Goal: Transaction & Acquisition: Purchase product/service

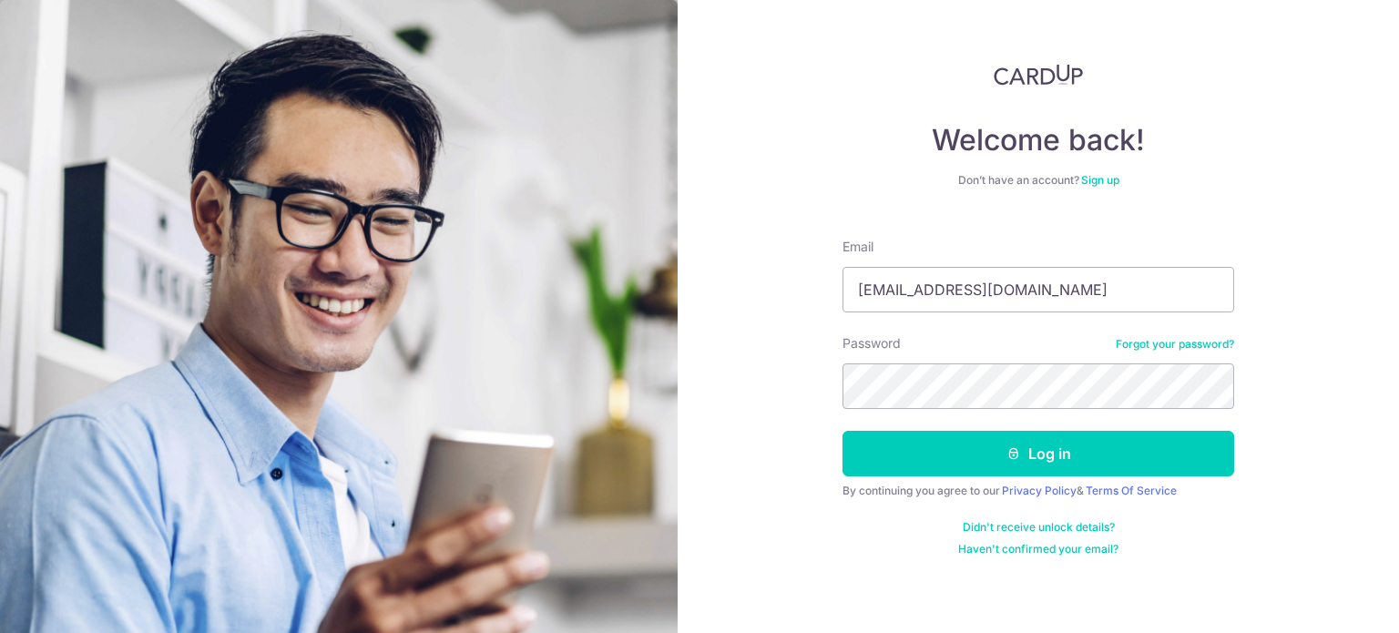
type input "[EMAIL_ADDRESS][DOMAIN_NAME]"
click at [842, 431] on button "Log in" at bounding box center [1038, 454] width 392 height 46
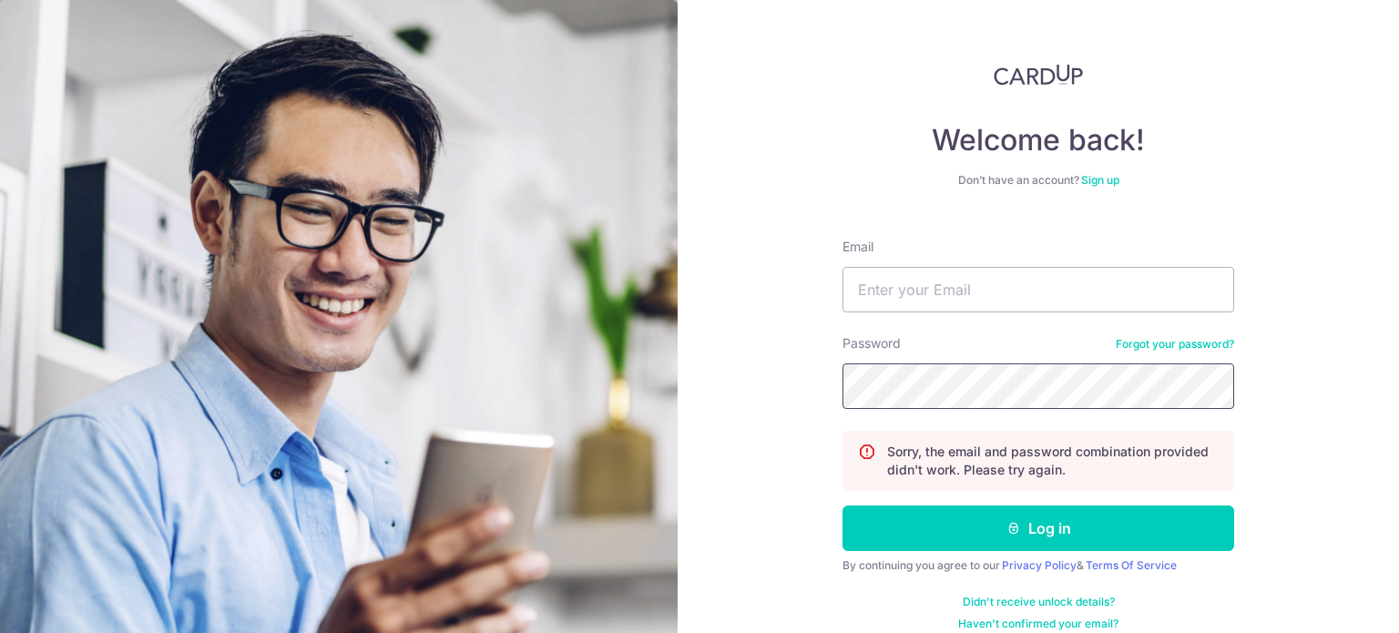
click at [842, 505] on button "Log in" at bounding box center [1038, 528] width 392 height 46
click at [1182, 338] on link "Forgot your password?" at bounding box center [1175, 344] width 118 height 15
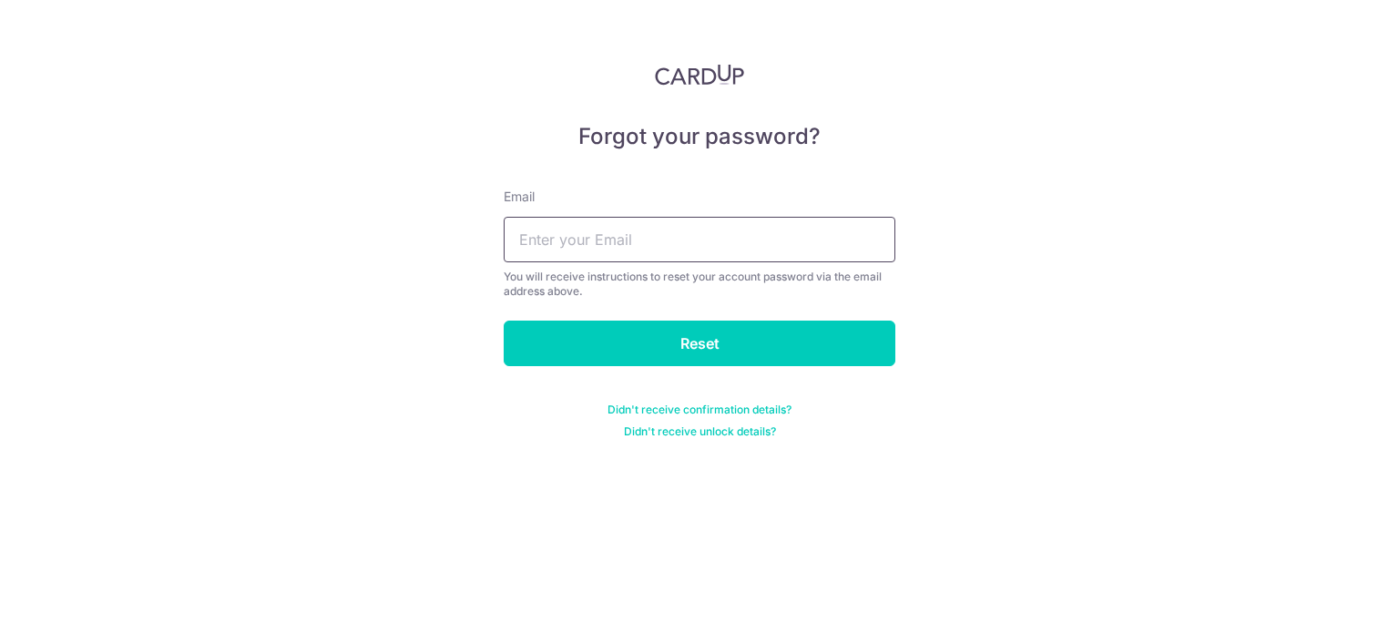
click at [695, 220] on input "text" at bounding box center [700, 240] width 392 height 46
type input "[EMAIL_ADDRESS][DOMAIN_NAME]"
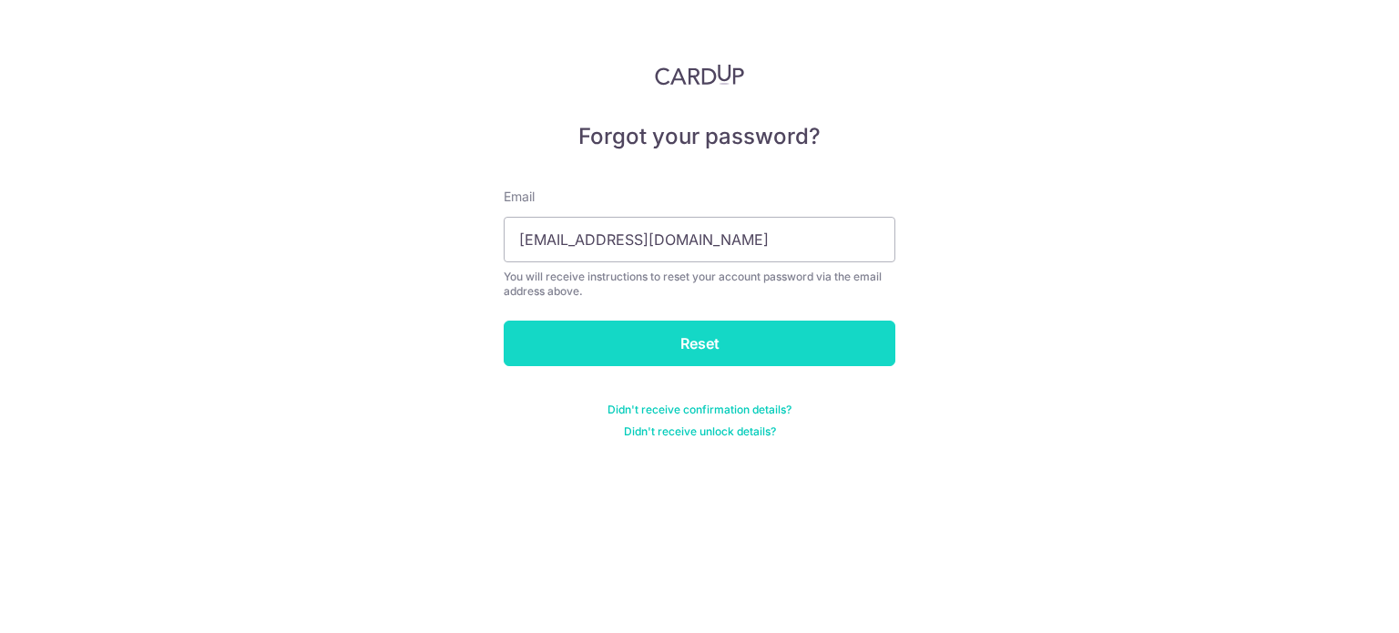
click at [816, 333] on input "Reset" at bounding box center [700, 344] width 392 height 46
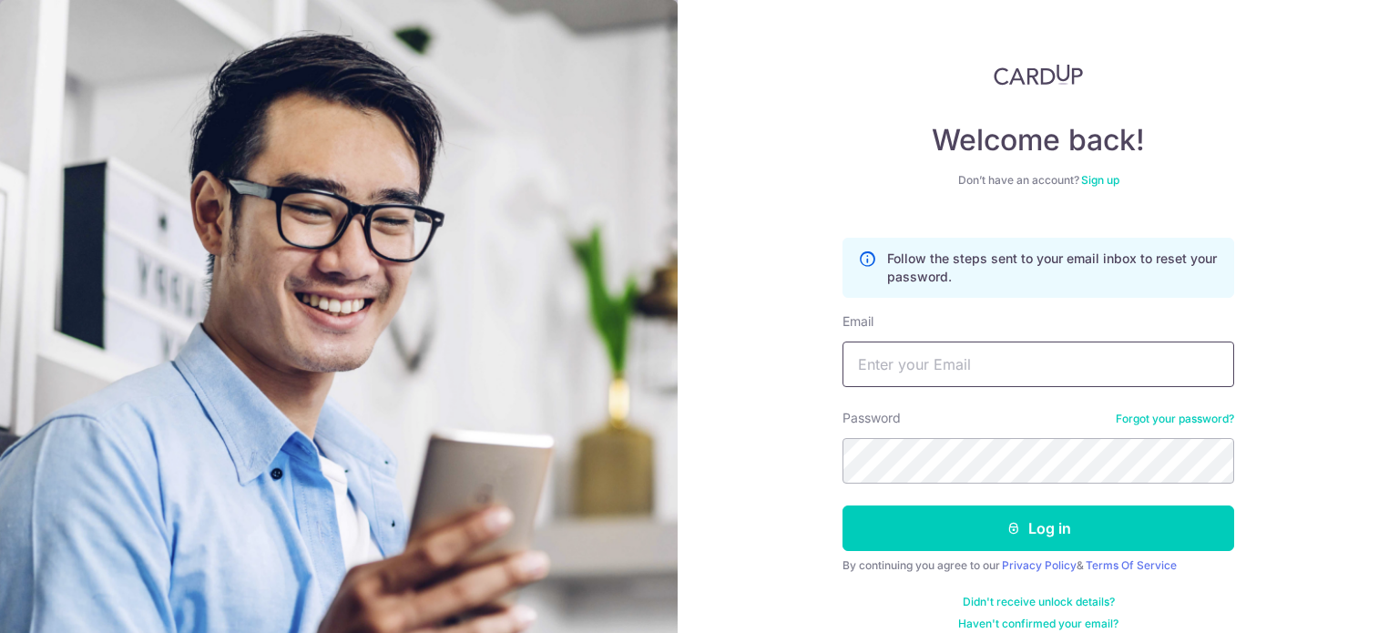
click at [901, 357] on input "Email" at bounding box center [1038, 364] width 392 height 46
type input "kckoh81@gmail.com"
click at [842, 505] on button "Log in" at bounding box center [1038, 528] width 392 height 46
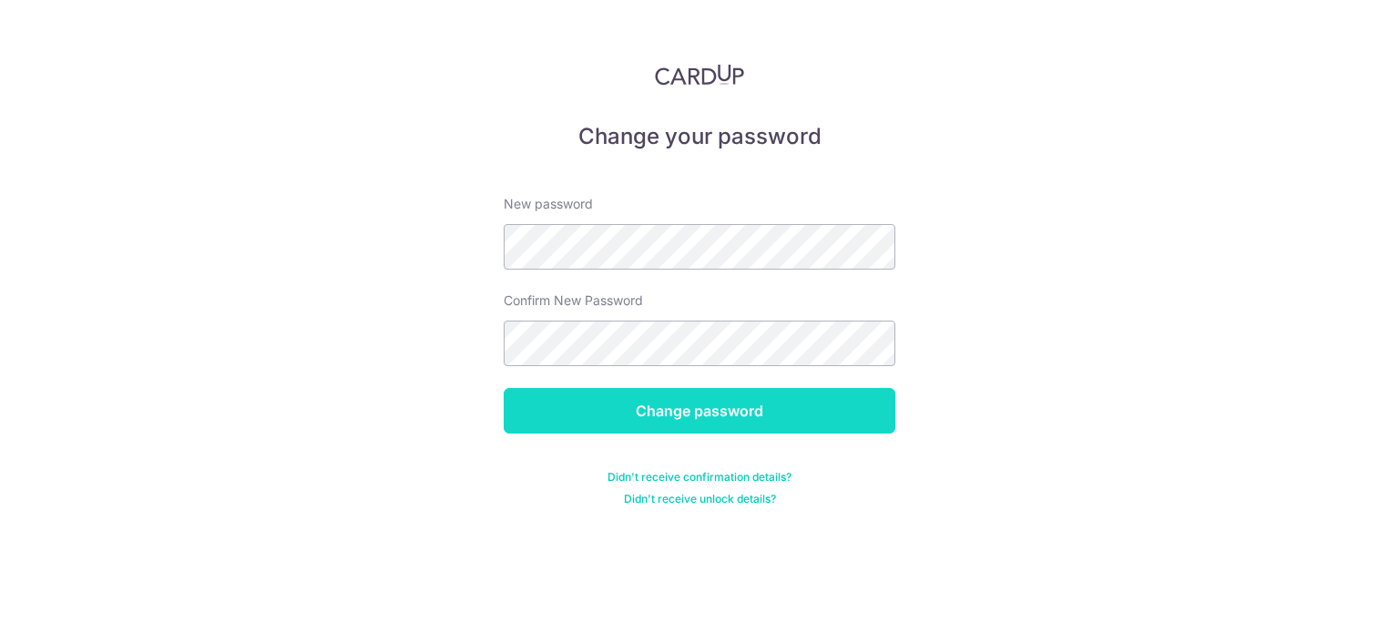
click at [763, 396] on input "Change password" at bounding box center [700, 411] width 392 height 46
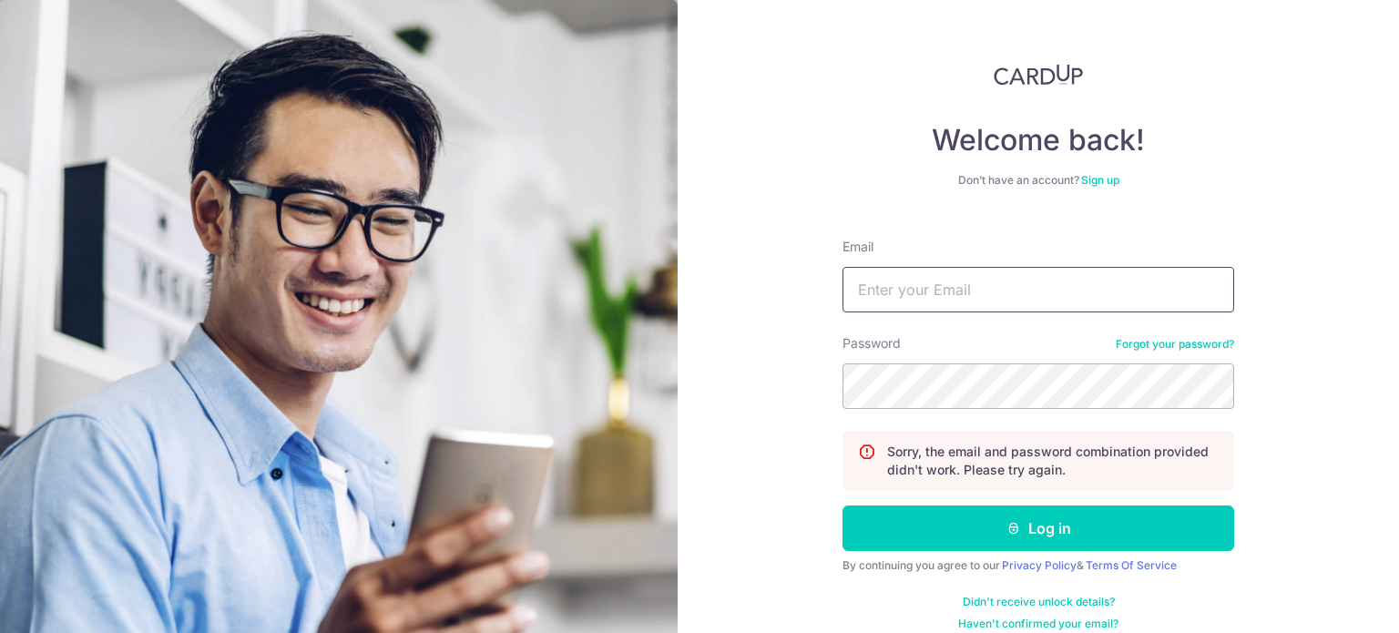
click at [1030, 280] on input "Email" at bounding box center [1038, 290] width 392 height 46
type input "[EMAIL_ADDRESS][DOMAIN_NAME]"
click at [842, 505] on button "Log in" at bounding box center [1038, 528] width 392 height 46
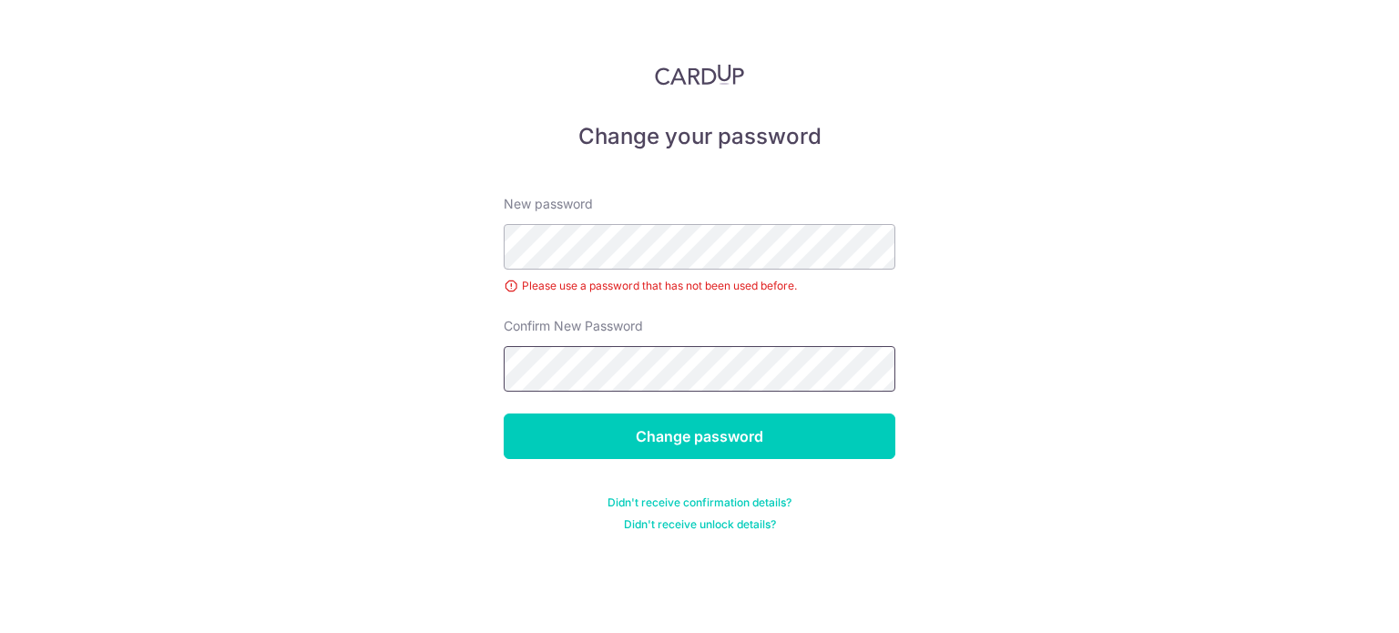
click at [504, 413] on input "Change password" at bounding box center [700, 436] width 392 height 46
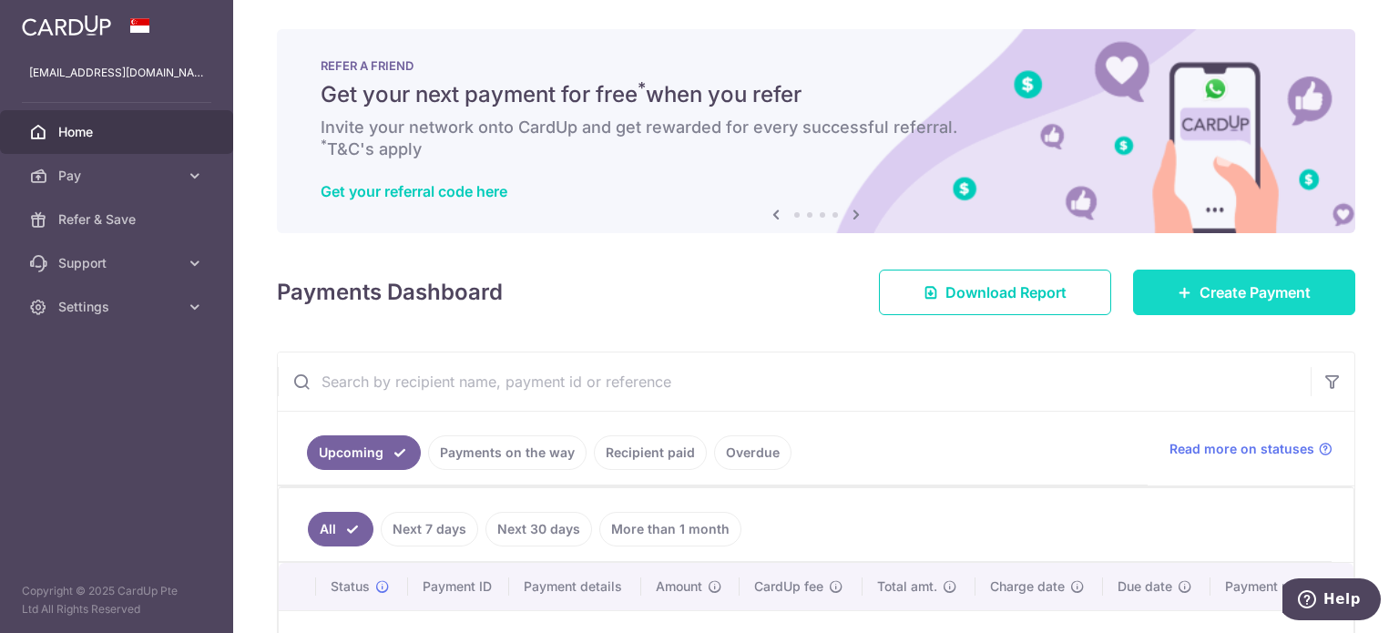
click at [1246, 287] on span "Create Payment" at bounding box center [1254, 292] width 111 height 22
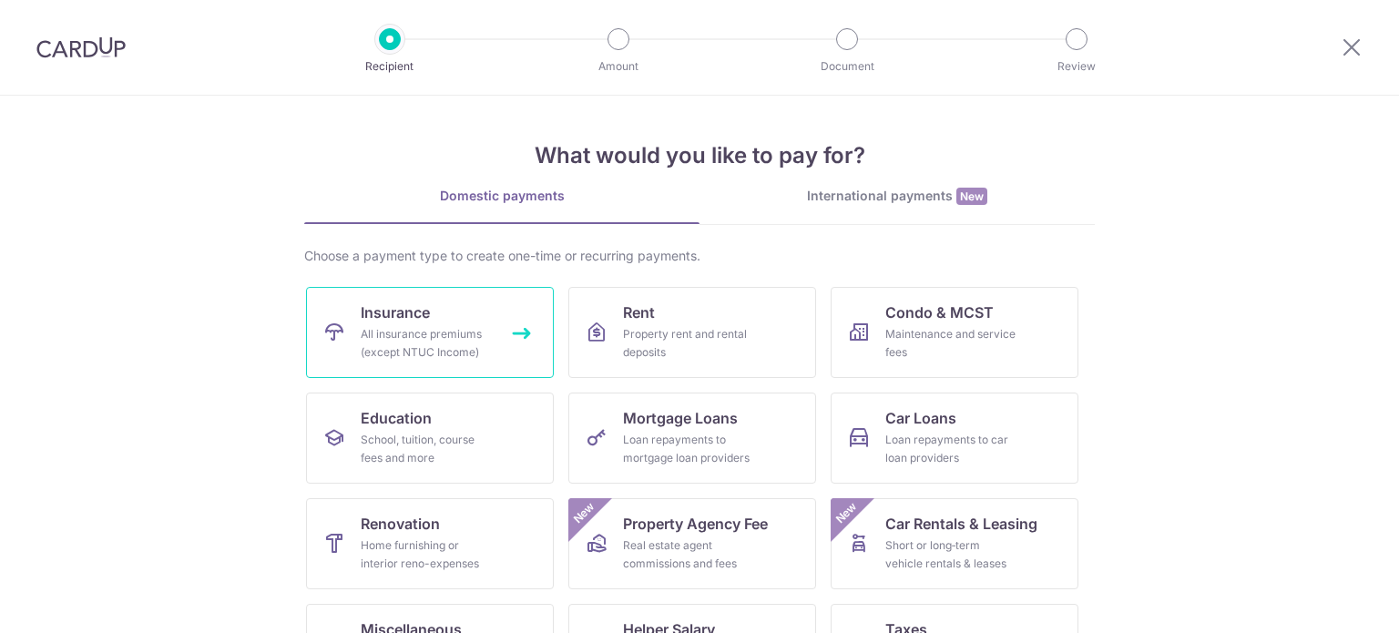
click at [433, 348] on div "All insurance premiums (except NTUC Income)" at bounding box center [426, 343] width 131 height 36
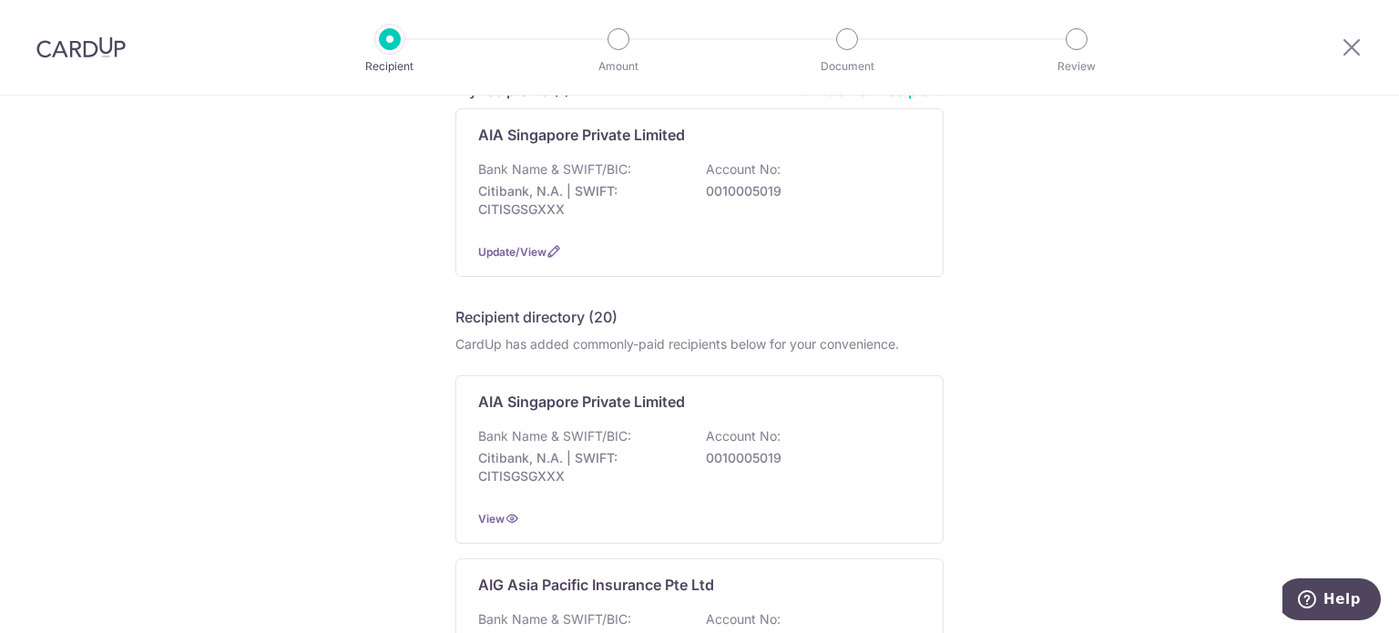
scroll to position [91, 0]
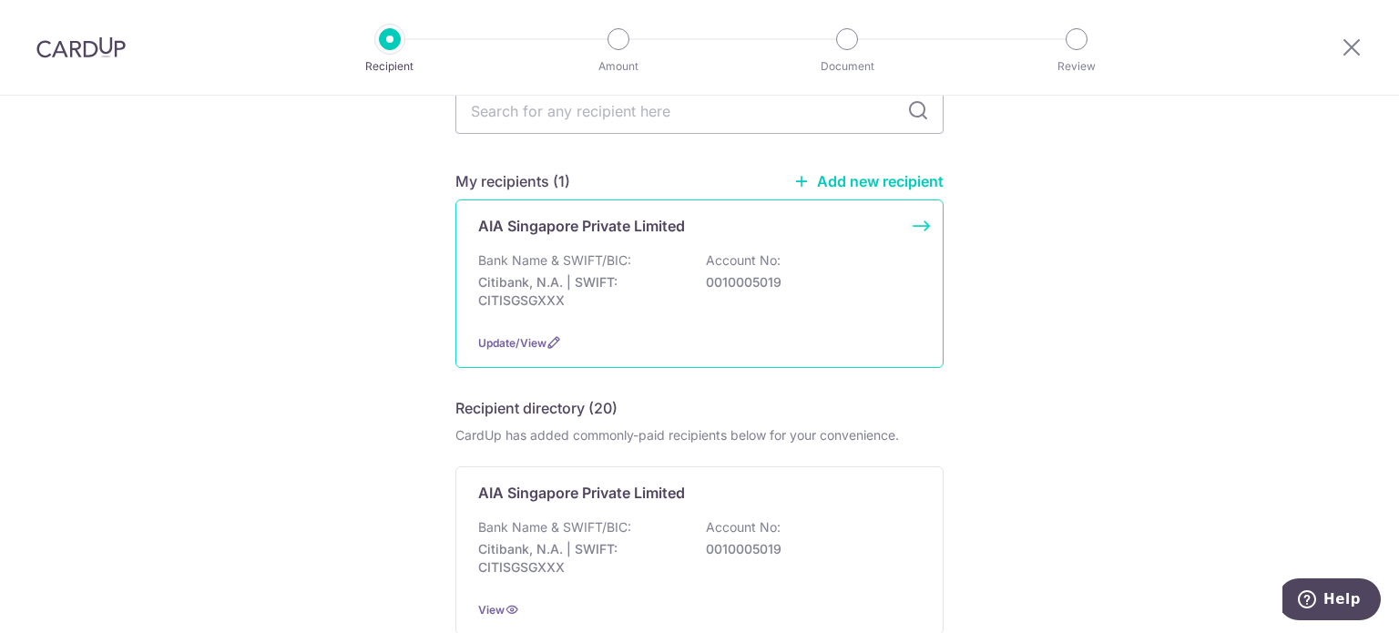
click at [855, 242] on div "AIA Singapore Private Limited Bank Name & SWIFT/BIC: Citibank, N.A. | SWIFT: CI…" at bounding box center [699, 283] width 488 height 168
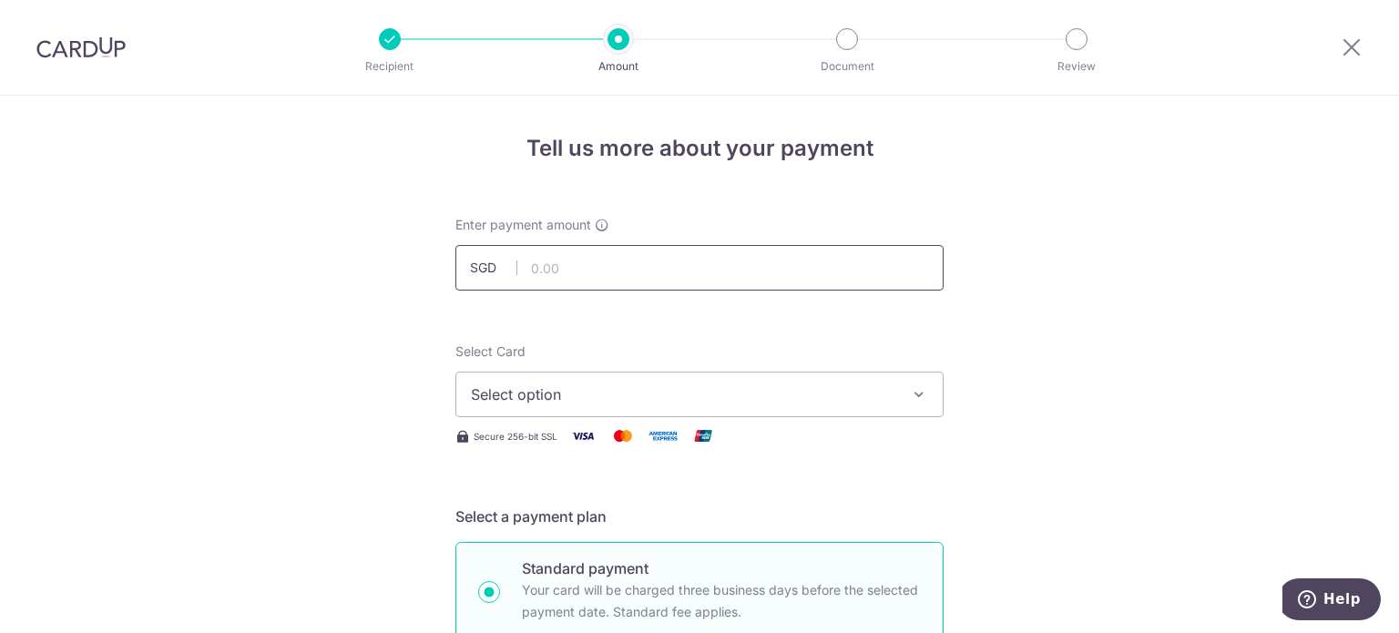
click at [608, 263] on input "text" at bounding box center [699, 268] width 488 height 46
type input "7,234.00"
click at [831, 395] on span "Select option" at bounding box center [683, 394] width 424 height 22
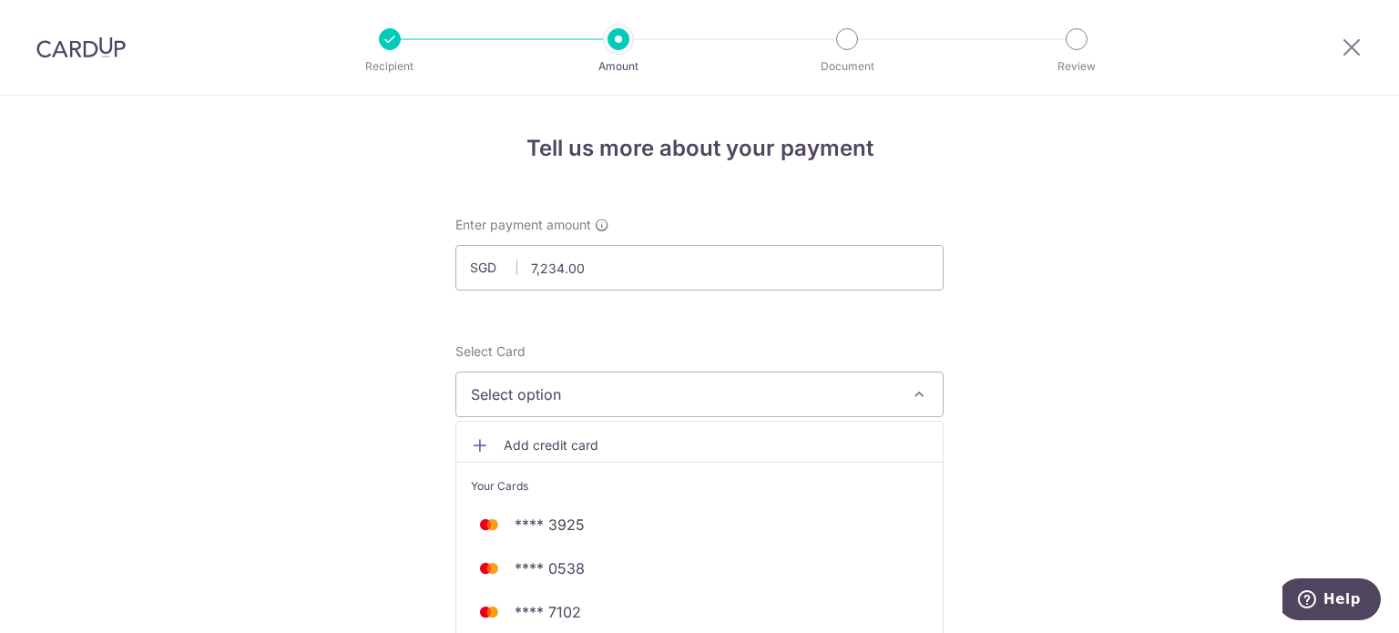
scroll to position [182, 0]
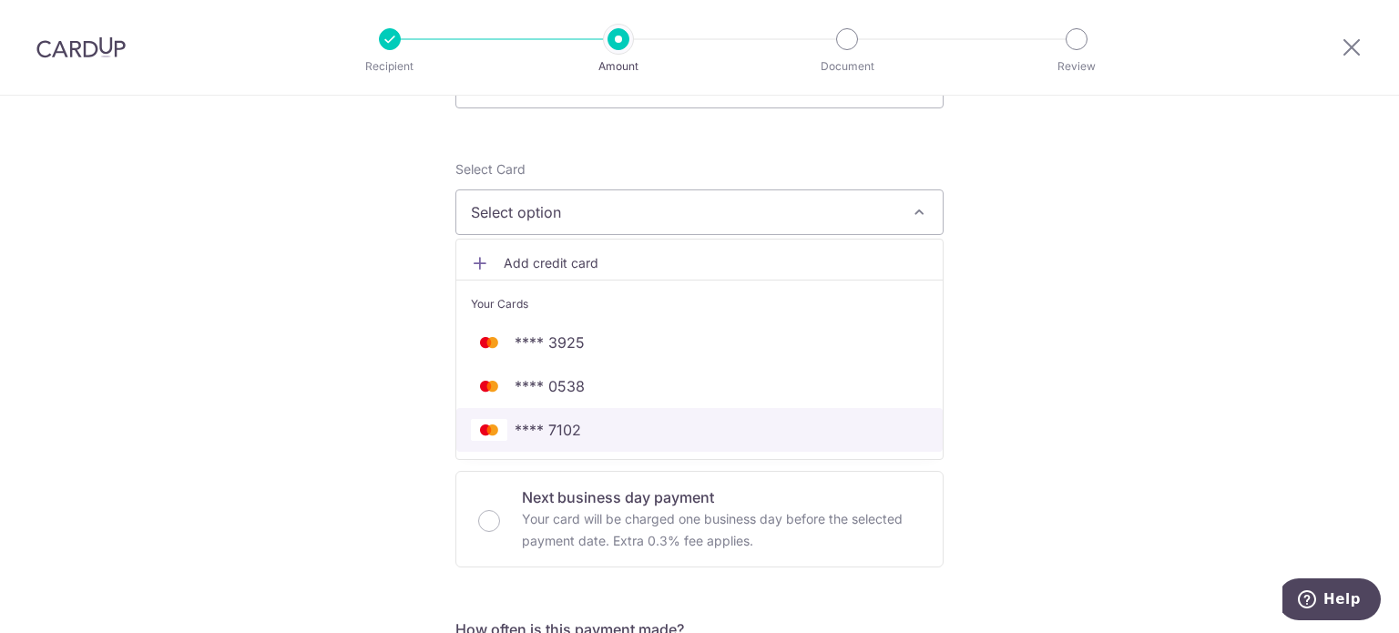
click at [823, 419] on span "**** 7102" at bounding box center [699, 430] width 457 height 22
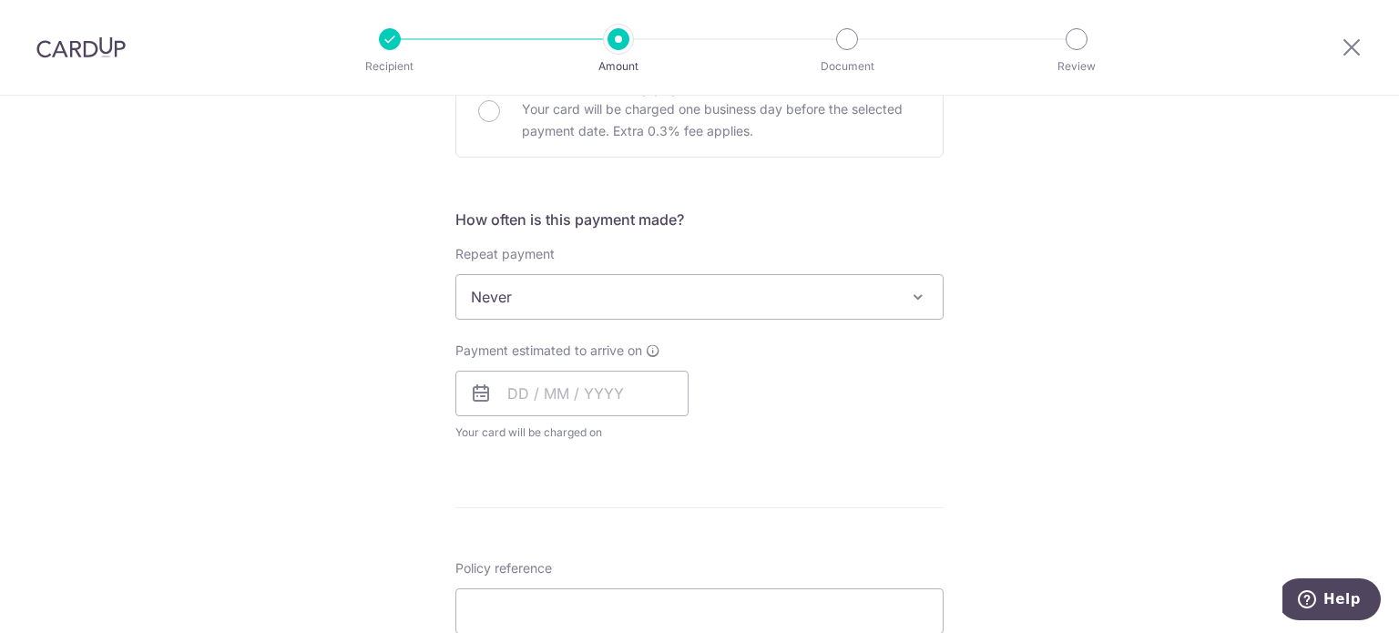
scroll to position [637, 0]
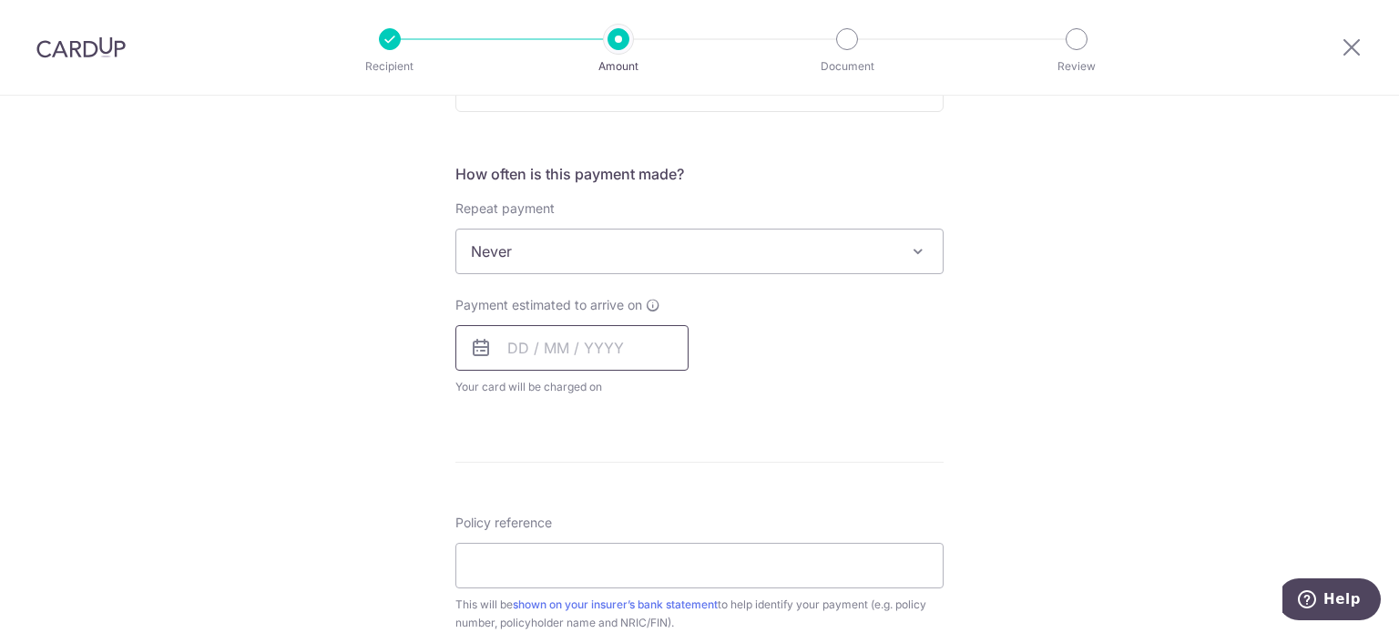
click at [521, 344] on input "text" at bounding box center [571, 348] width 233 height 46
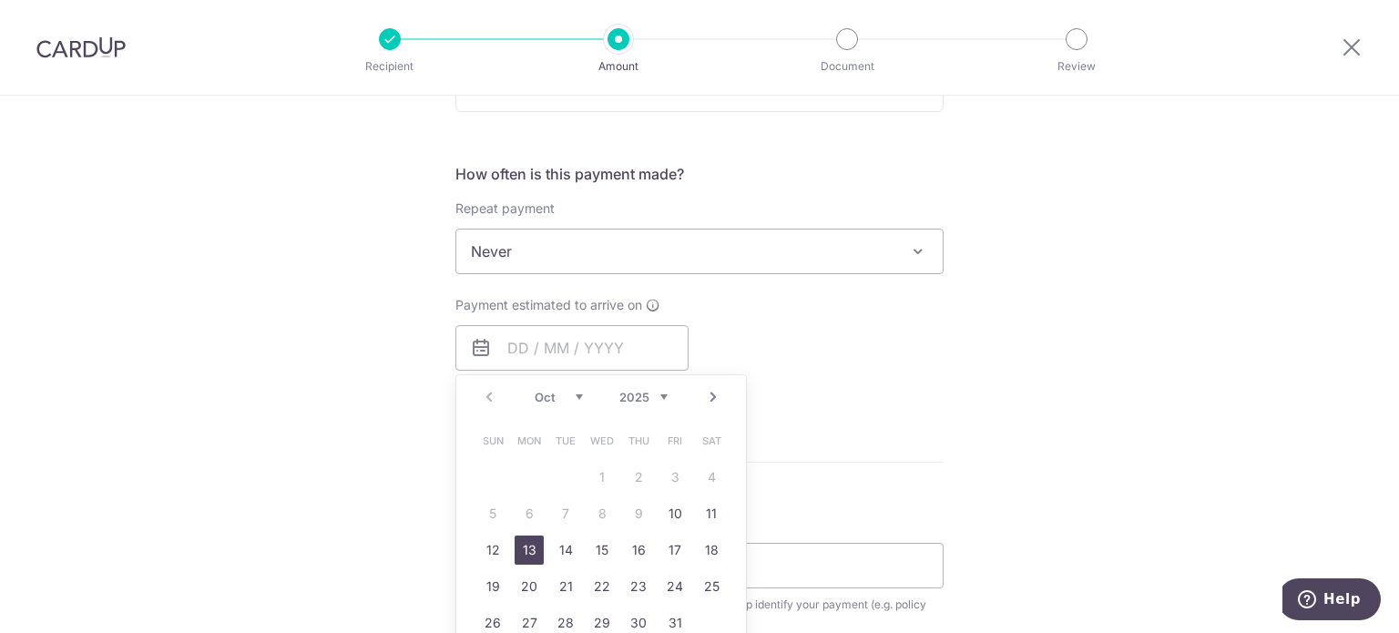
drag, startPoint x: 524, startPoint y: 545, endPoint x: 1085, endPoint y: 491, distance: 564.5
click at [524, 545] on link "13" at bounding box center [529, 549] width 29 height 29
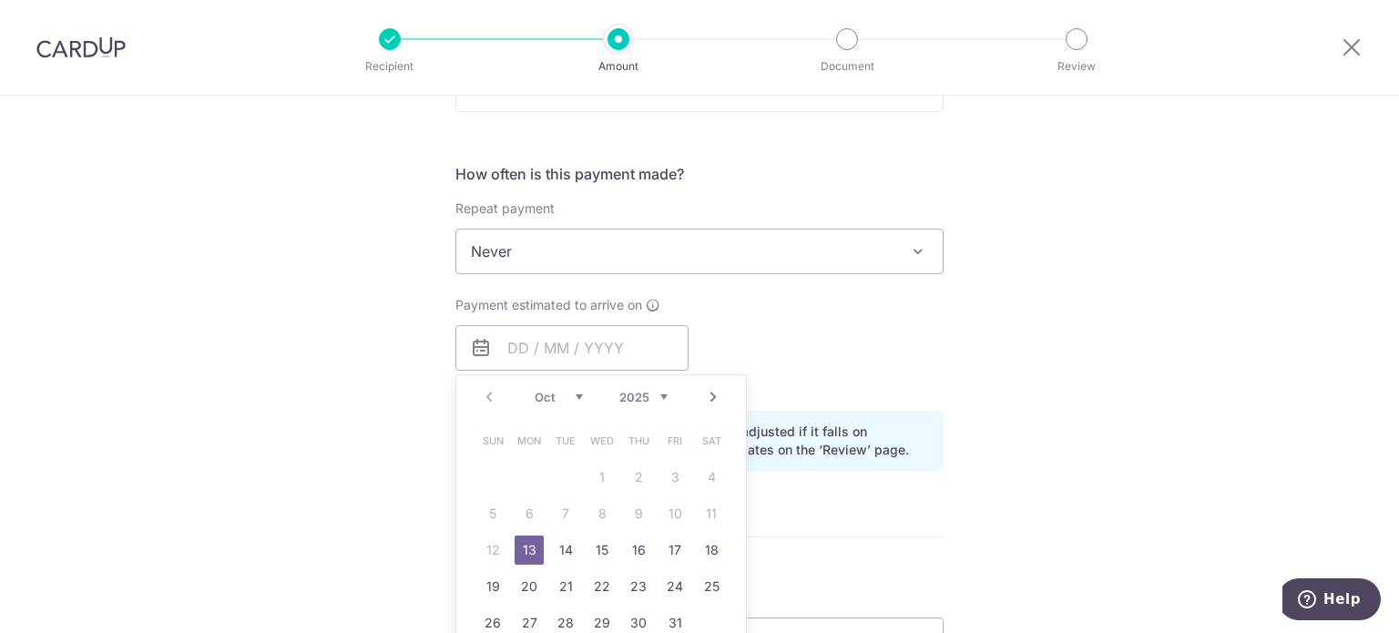
type input "[DATE]"
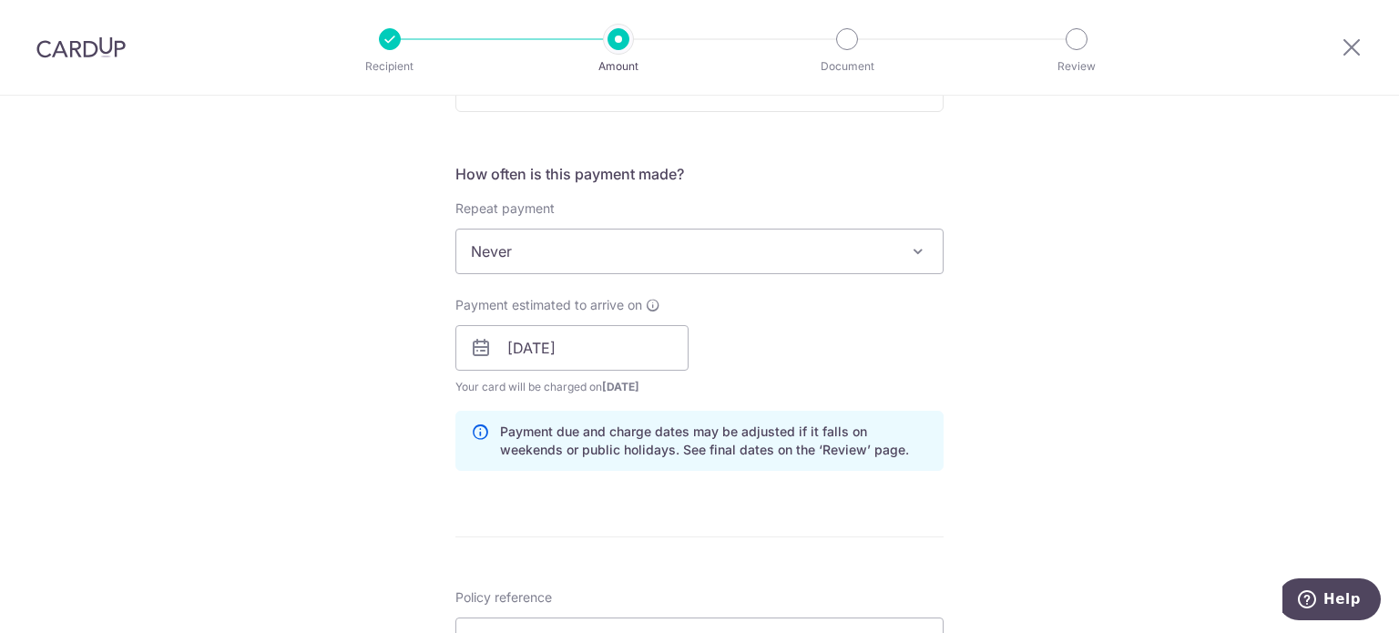
click at [1079, 418] on div "Tell us more about your payment Enter payment amount SGD 7,234.00 7234.00 Selec…" at bounding box center [699, 319] width 1399 height 1722
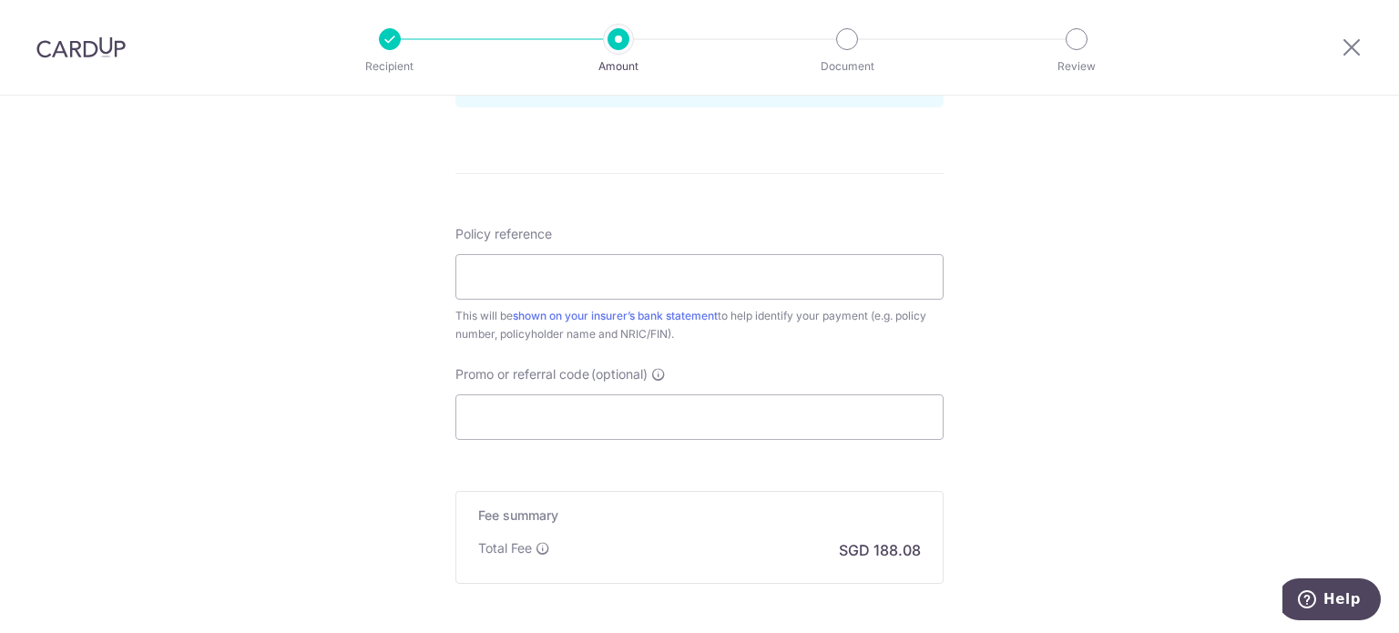
scroll to position [1002, 0]
click at [606, 277] on input "Policy reference" at bounding box center [699, 276] width 488 height 46
paste input "L545711870"
type input "L545711870"
click at [800, 416] on input "Promo or referral code (optional)" at bounding box center [699, 416] width 488 height 46
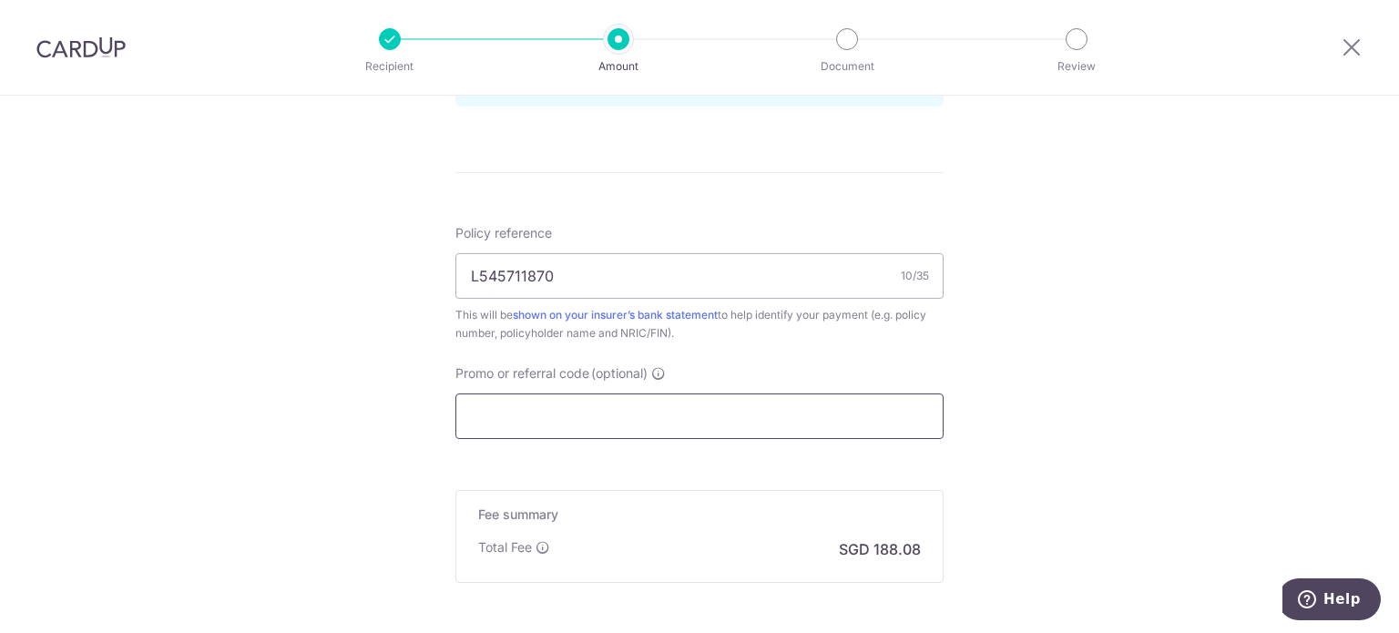
paste input "L545711870"
type input "L545711870"
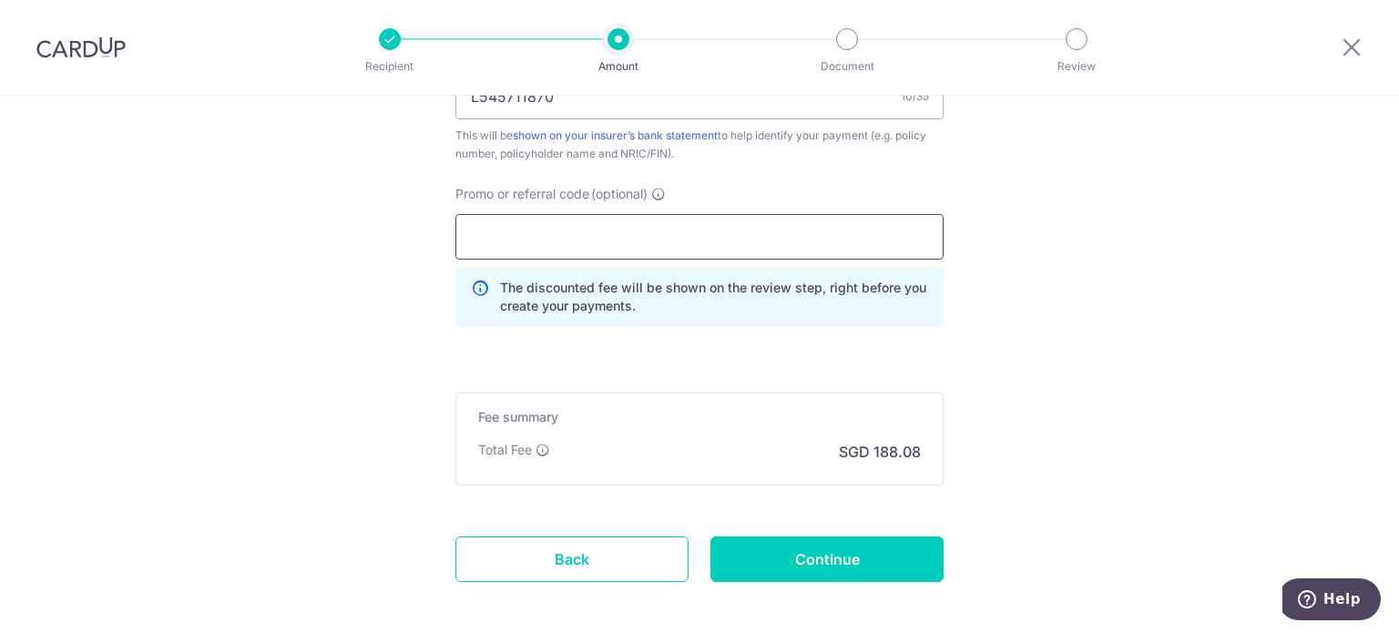
scroll to position [991, 0]
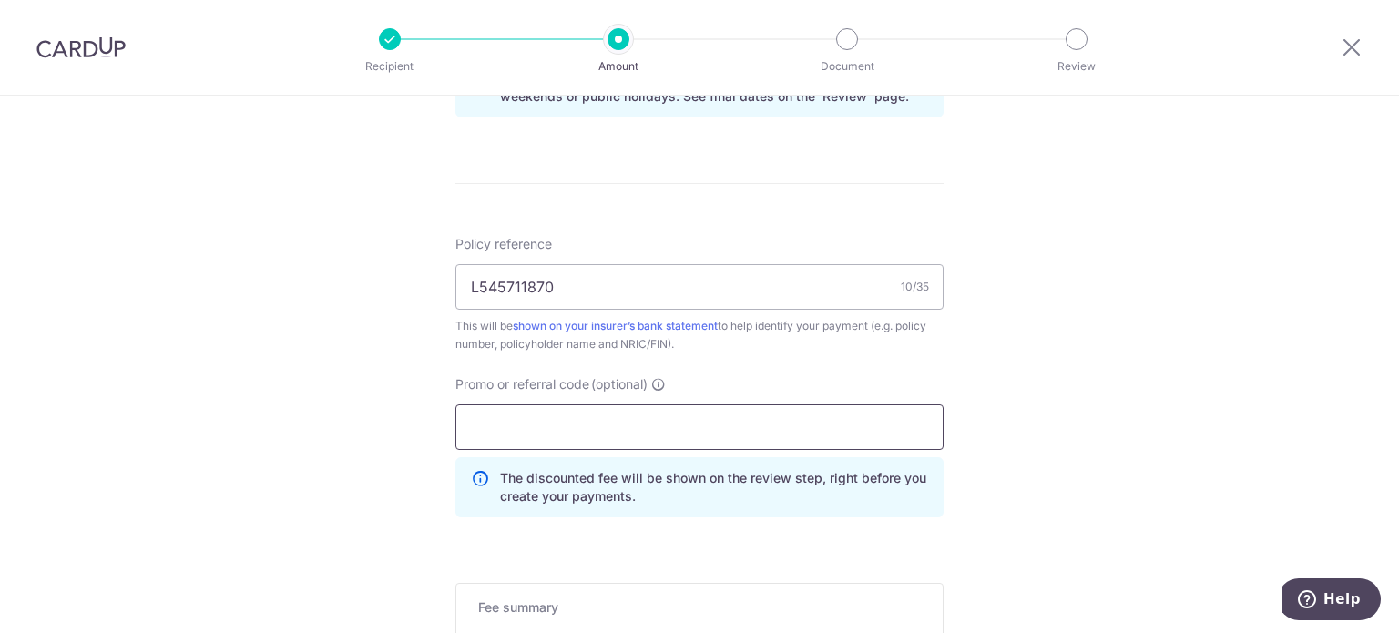
paste input "OFF225"
type input "OFF225"
click at [1105, 385] on div "Tell us more about your payment Enter payment amount SGD 7,234.00 7234.00 Selec…" at bounding box center [699, 7] width 1399 height 1804
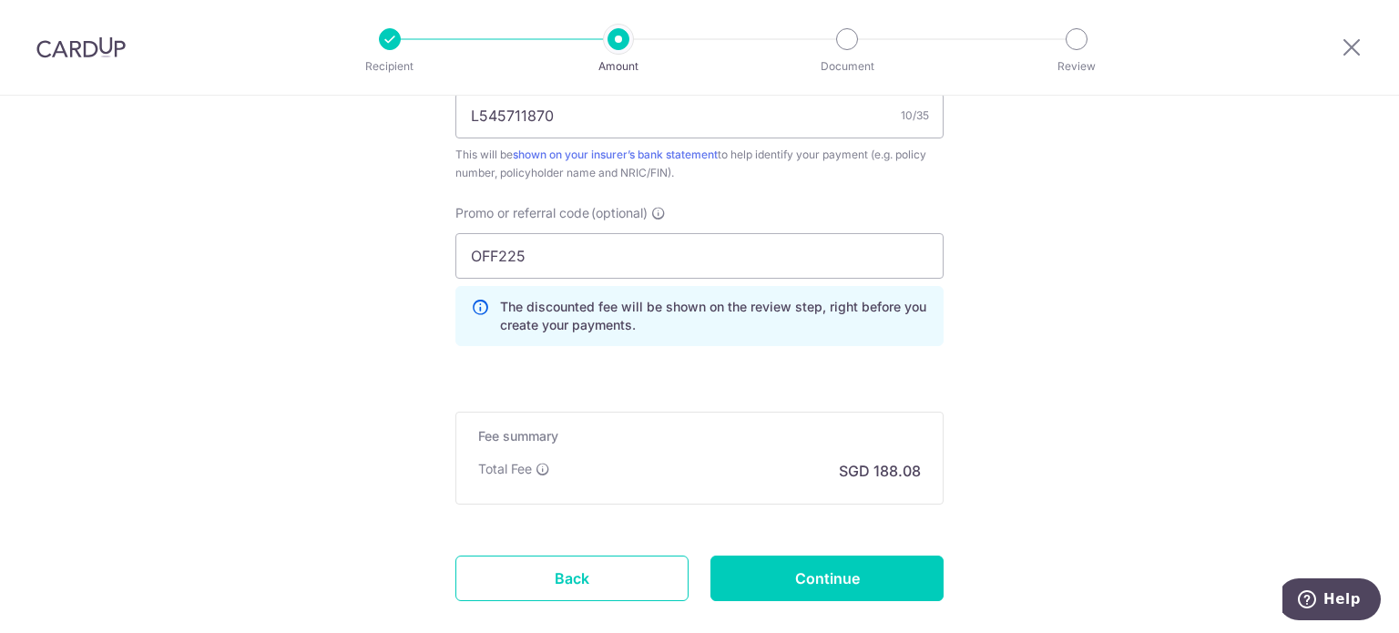
scroll to position [1173, 0]
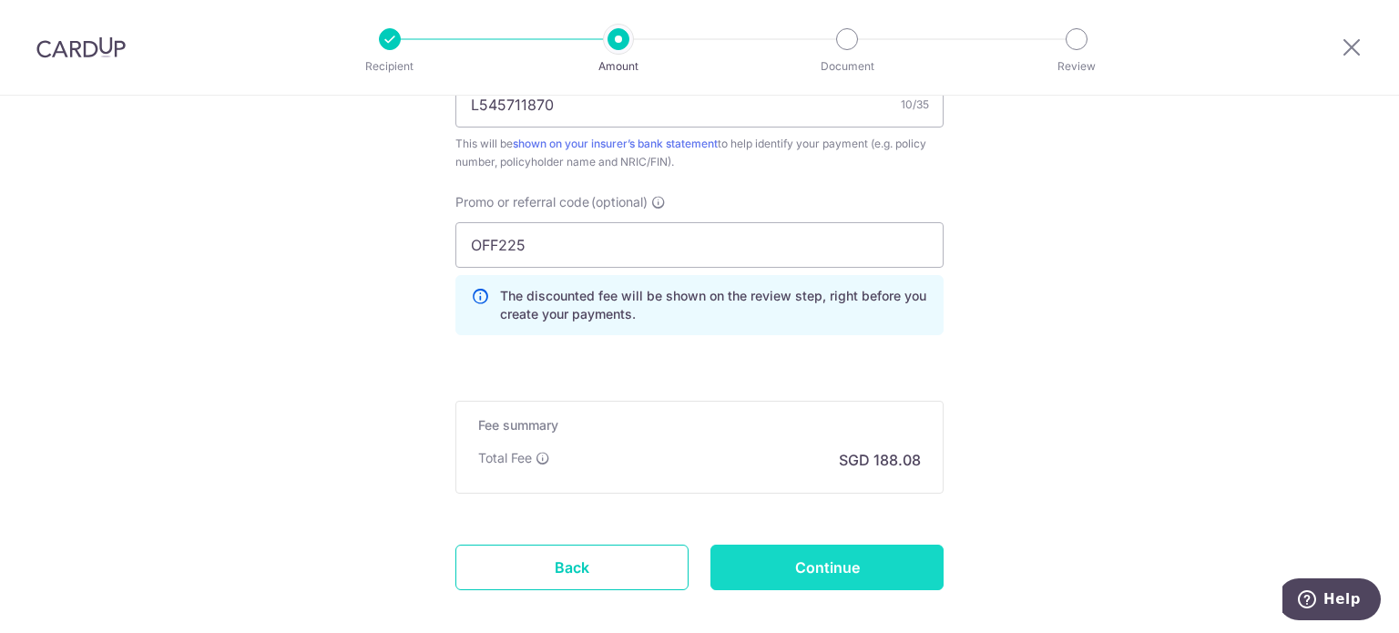
click at [831, 566] on input "Continue" at bounding box center [826, 568] width 233 height 46
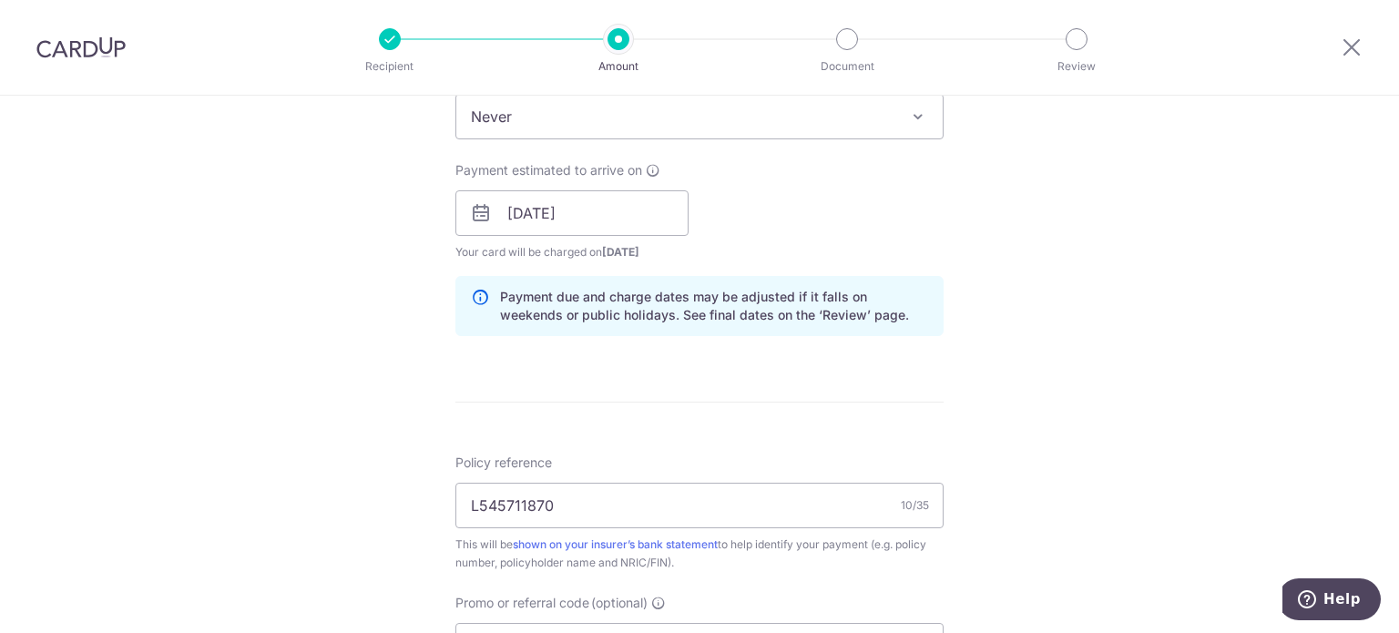
scroll to position [718, 0]
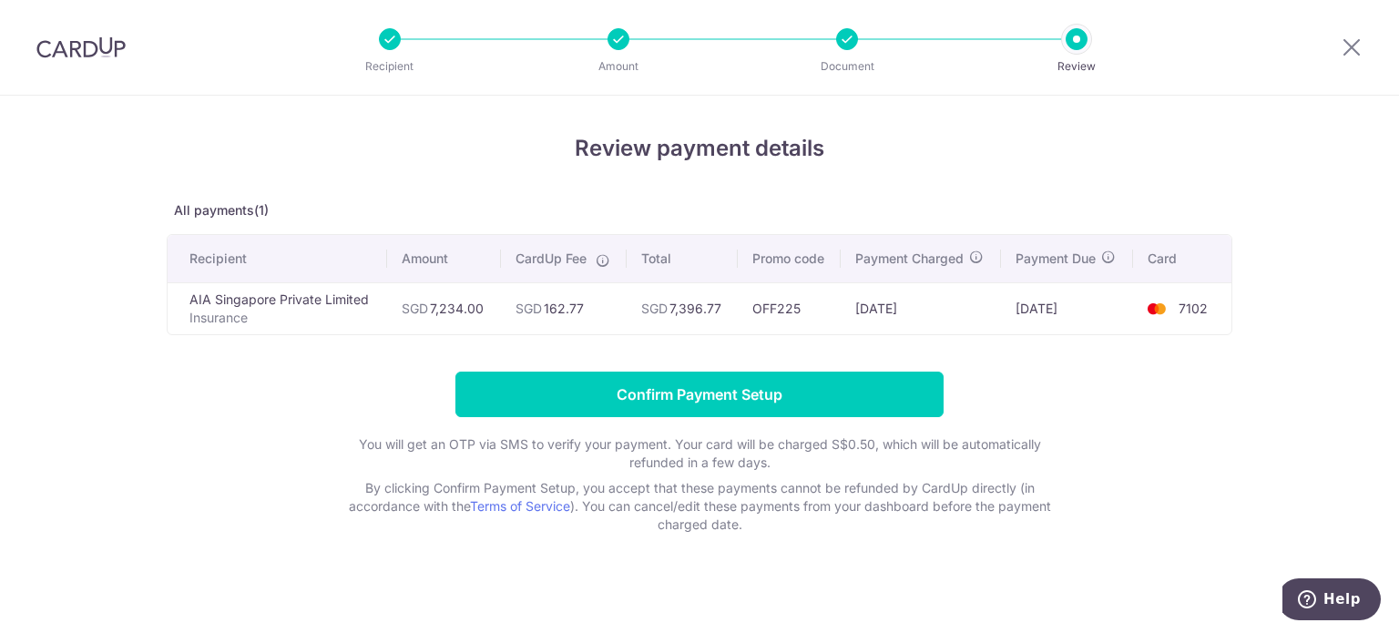
click at [845, 43] on div at bounding box center [847, 39] width 22 height 22
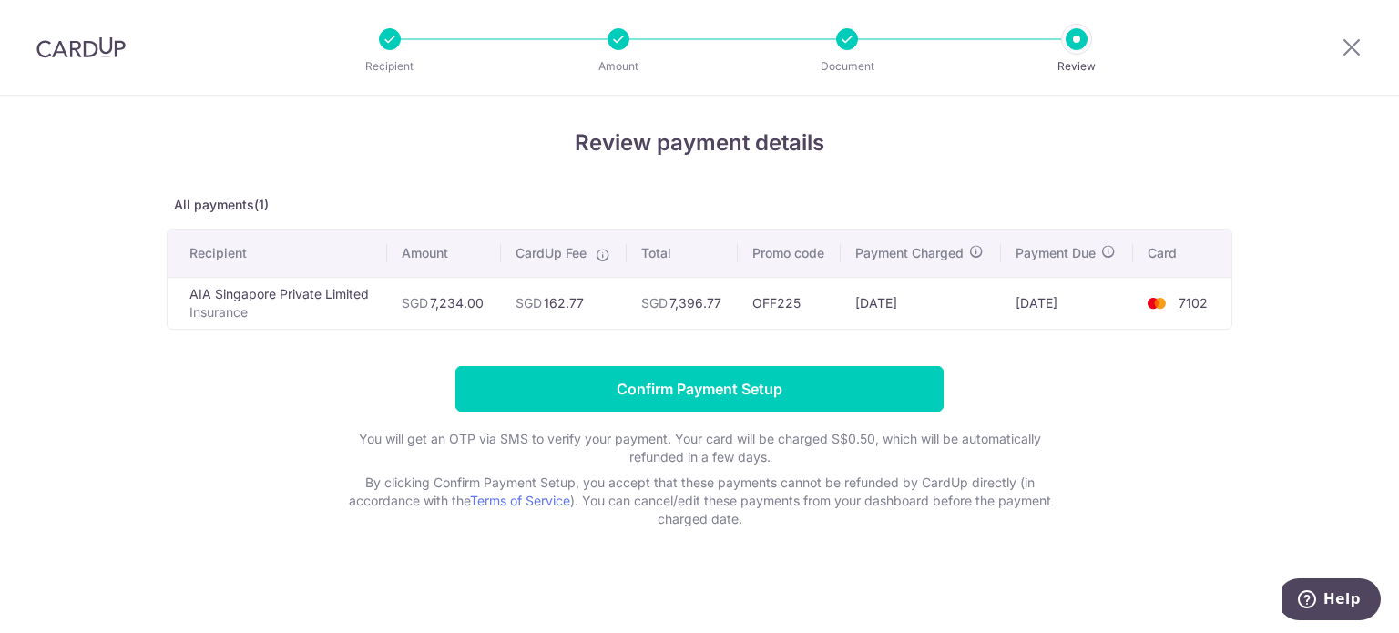
scroll to position [7, 0]
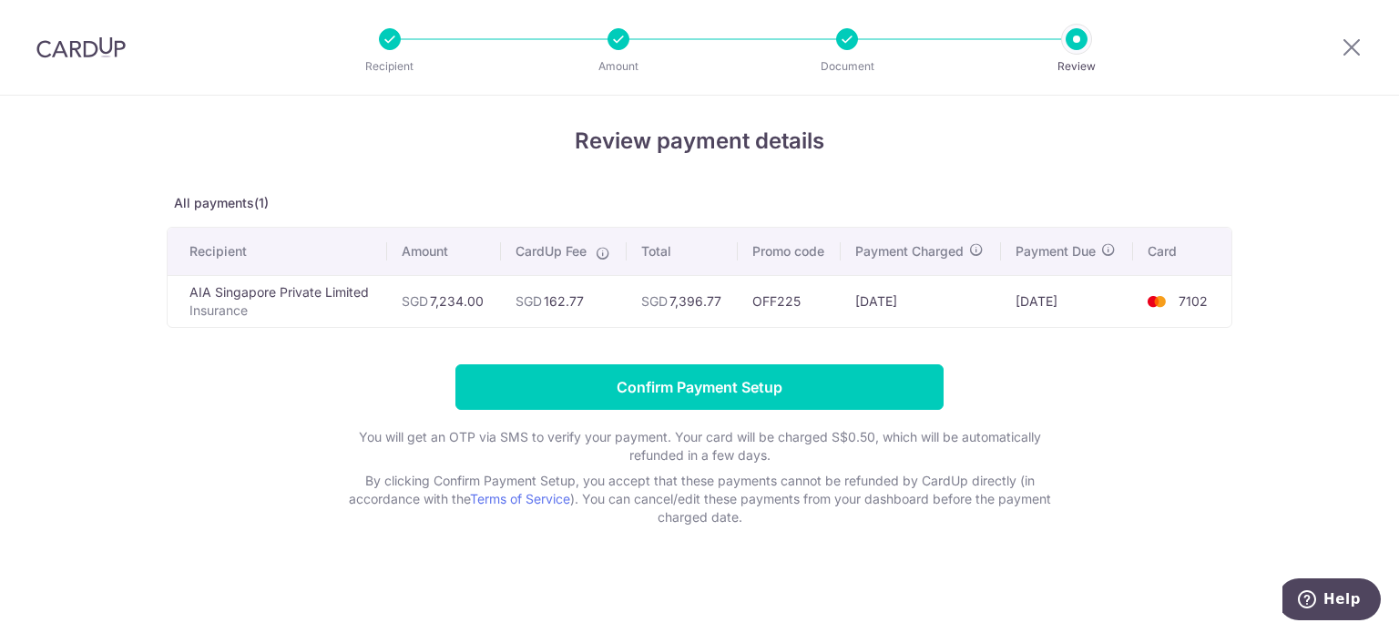
drag, startPoint x: 1206, startPoint y: 395, endPoint x: 821, endPoint y: 37, distance: 525.1
click at [1202, 388] on form "Confirm Payment Setup You will get an OTP via SMS to verify your payment. Your …" at bounding box center [699, 445] width 1065 height 162
click at [843, 37] on div at bounding box center [847, 39] width 22 height 22
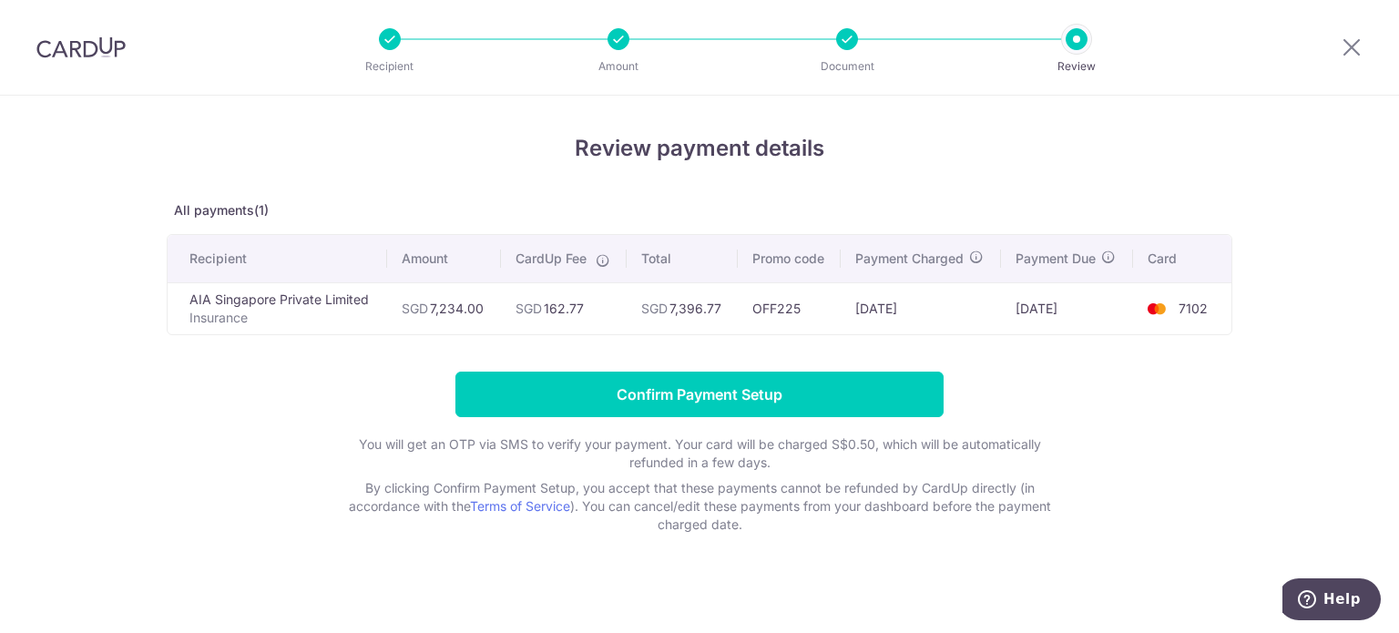
click at [1073, 36] on div at bounding box center [1076, 39] width 22 height 22
click at [1351, 46] on icon at bounding box center [1351, 47] width 22 height 23
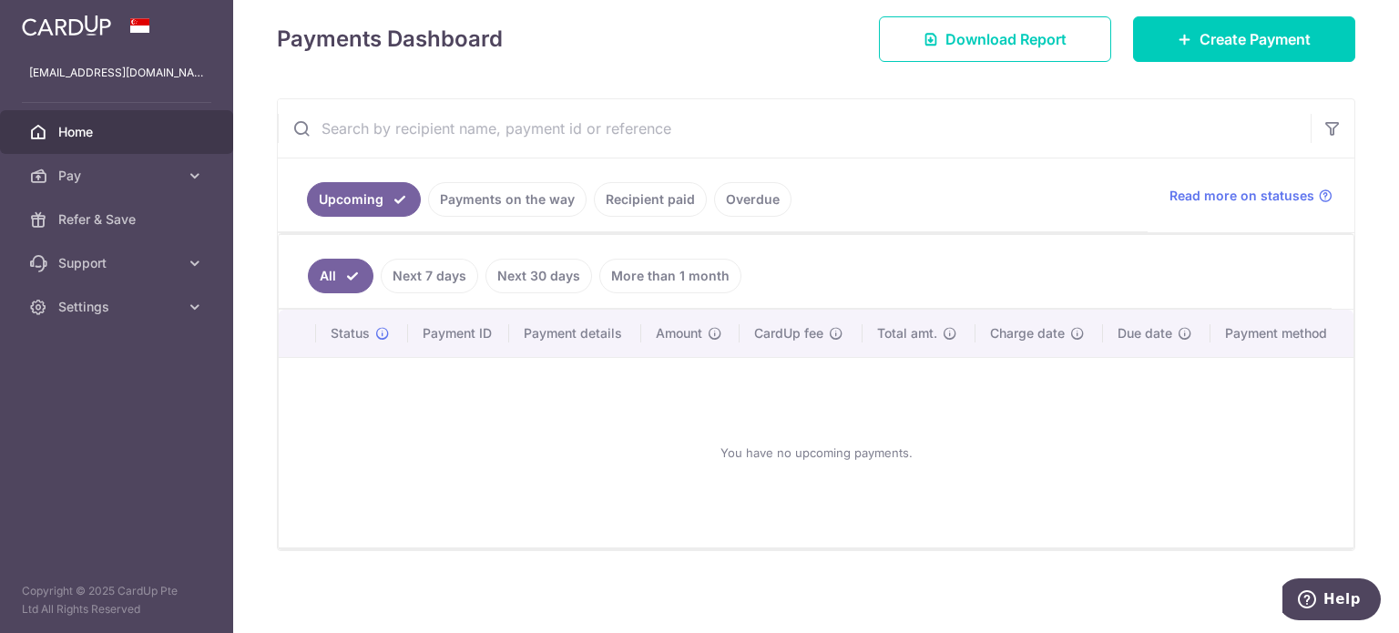
scroll to position [49, 0]
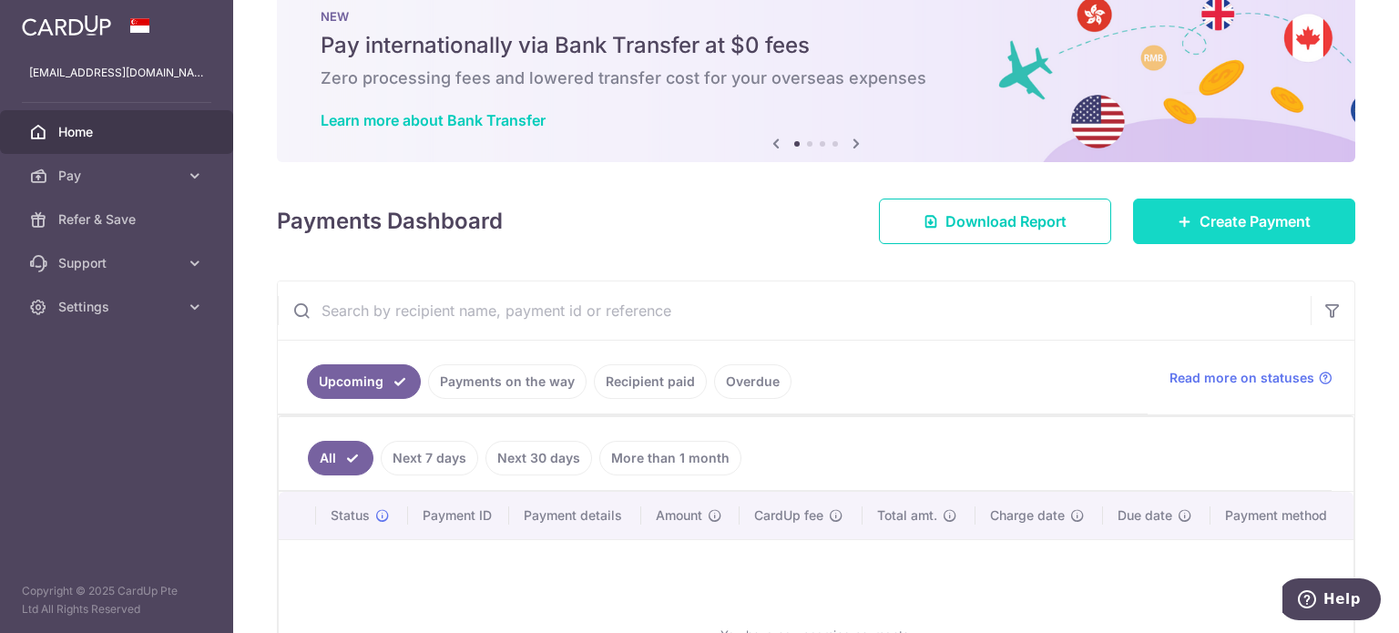
click at [1200, 215] on span "Create Payment" at bounding box center [1254, 221] width 111 height 22
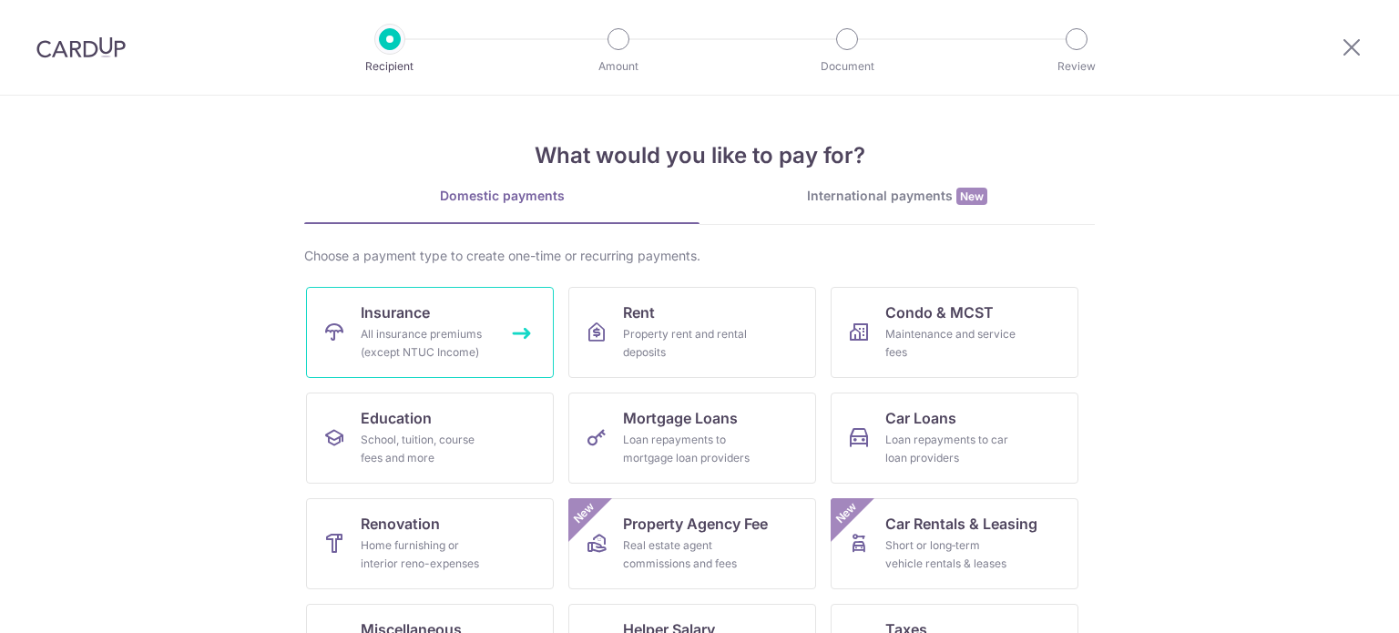
click at [344, 320] on link "Insurance All insurance premiums (except NTUC Income)" at bounding box center [430, 332] width 248 height 91
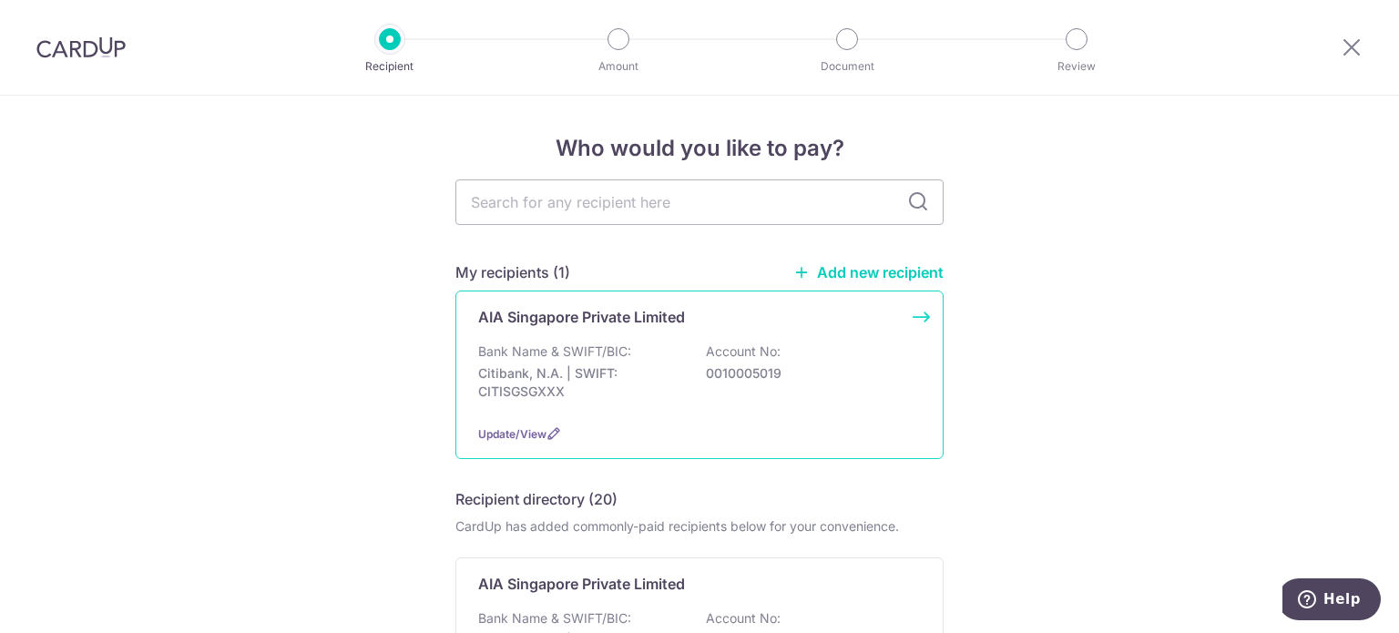
click at [681, 380] on div "Bank Name & SWIFT/BIC: Citibank, N.A. | SWIFT: CITISGSGXXX Account No: 00100050…" at bounding box center [699, 375] width 443 height 67
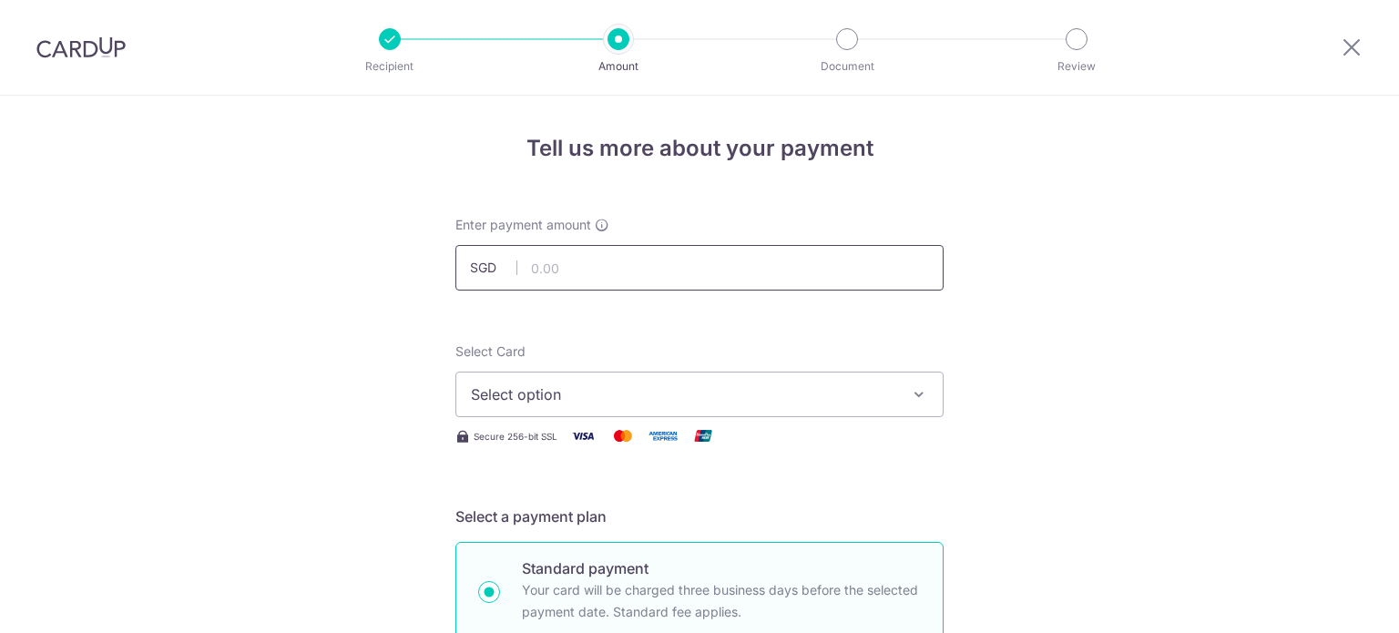
click at [605, 266] on input "text" at bounding box center [699, 268] width 488 height 46
type input "7,234.00"
click at [574, 392] on span "Select option" at bounding box center [683, 394] width 424 height 22
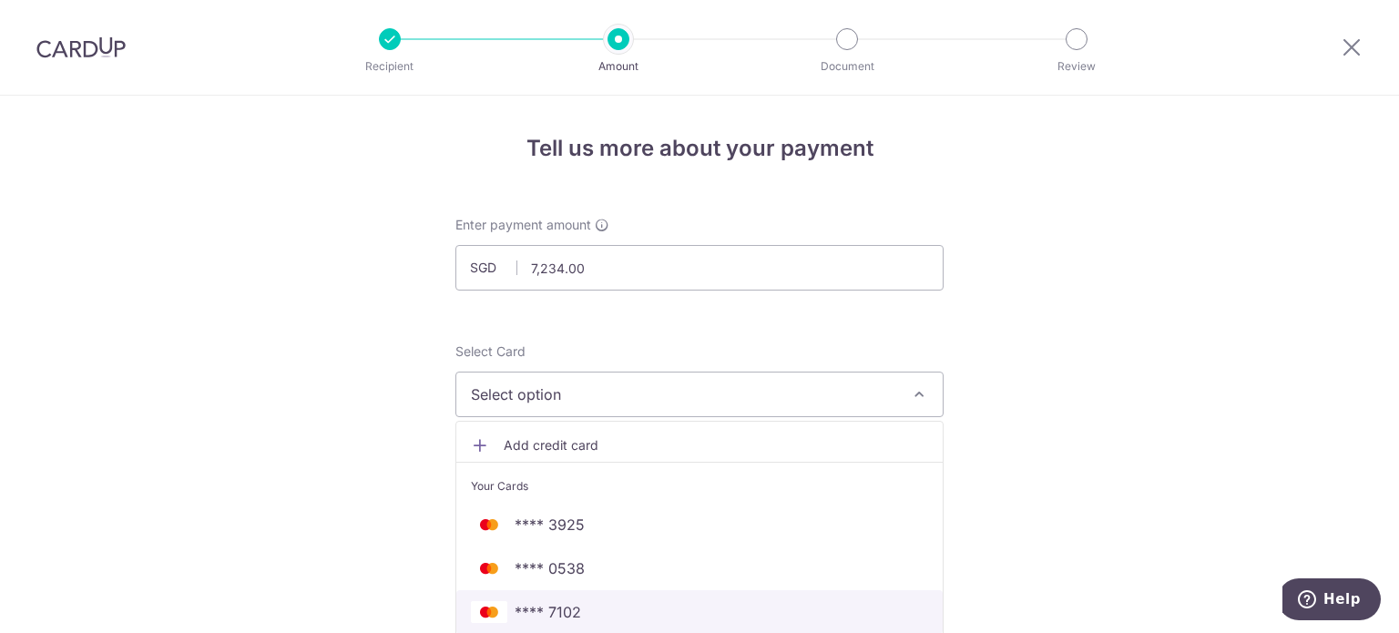
click at [586, 595] on link "**** 7102" at bounding box center [699, 612] width 486 height 44
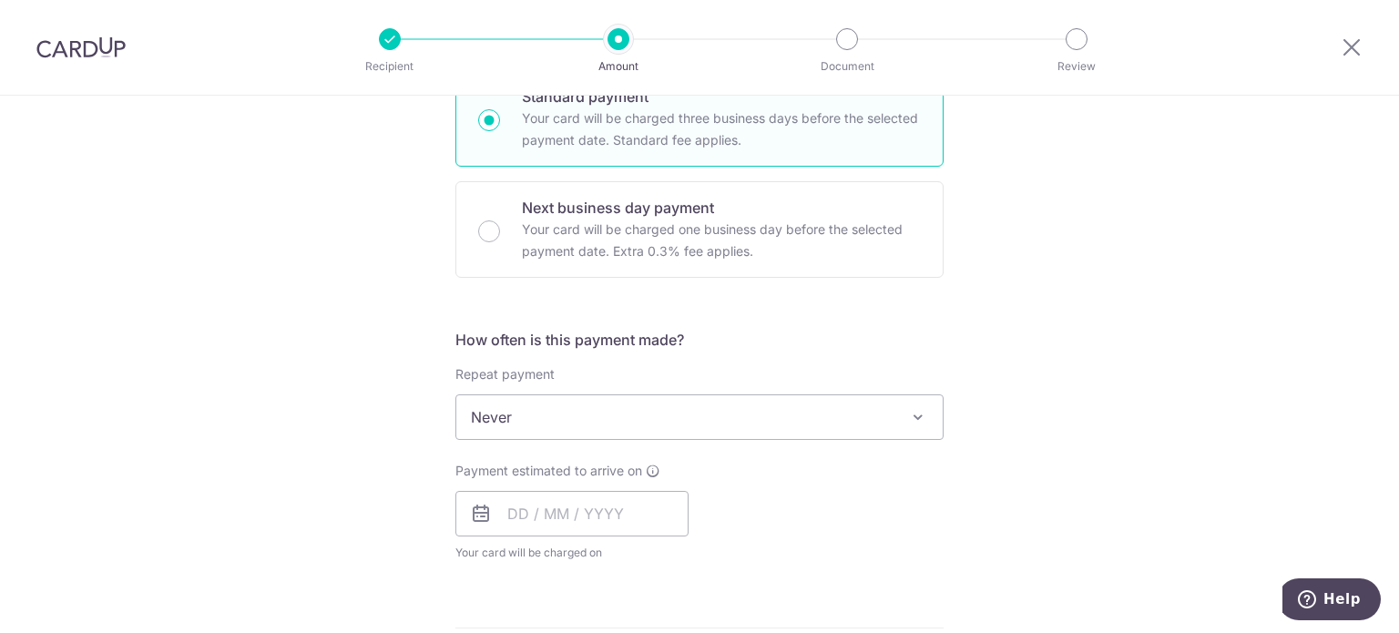
scroll to position [455, 0]
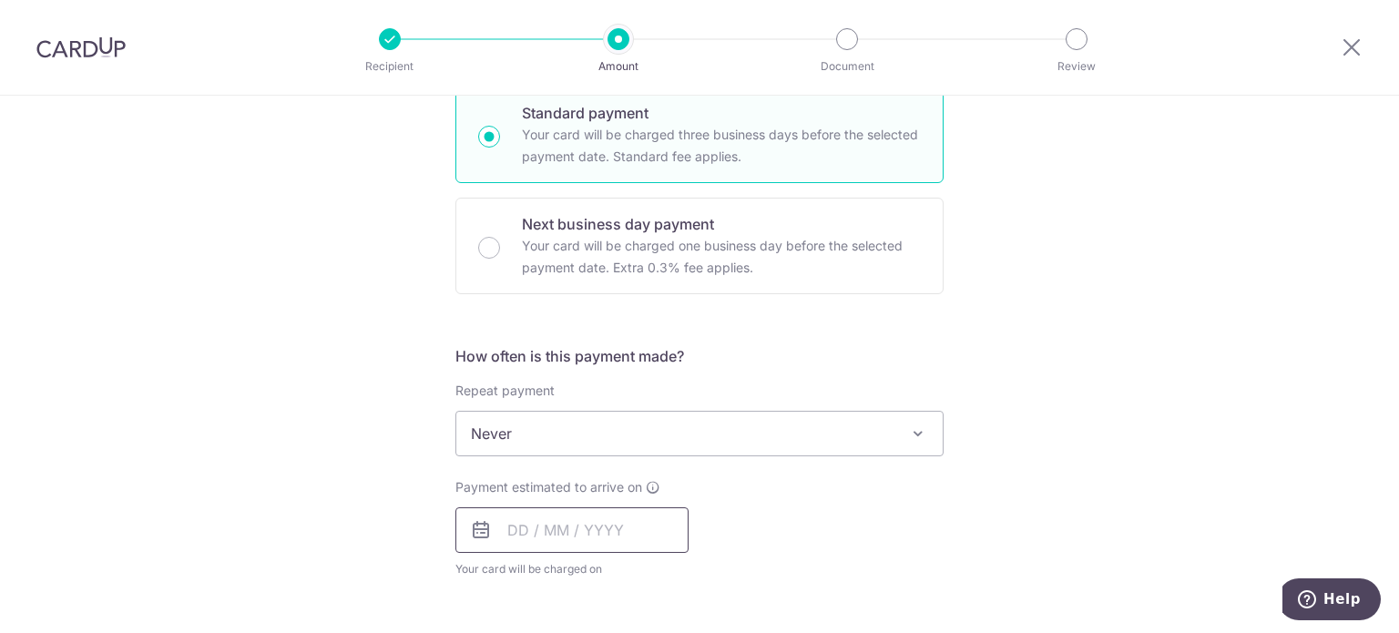
click at [528, 522] on input "text" at bounding box center [571, 530] width 233 height 46
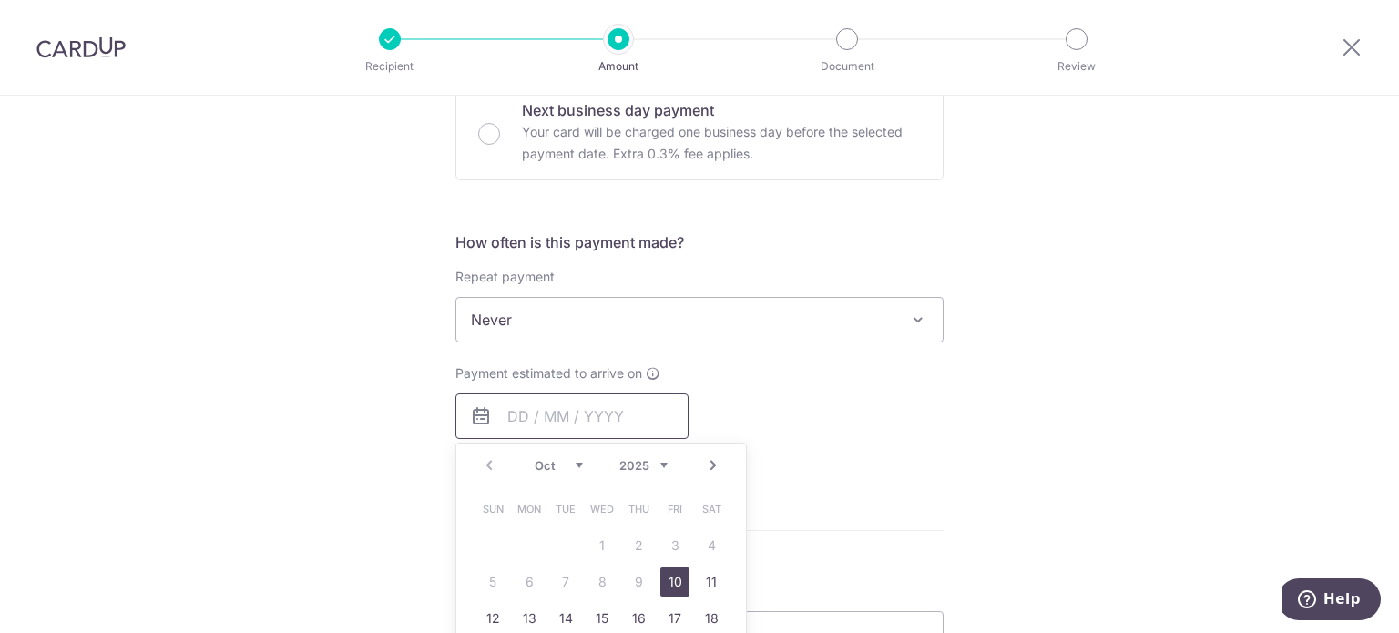
scroll to position [820, 0]
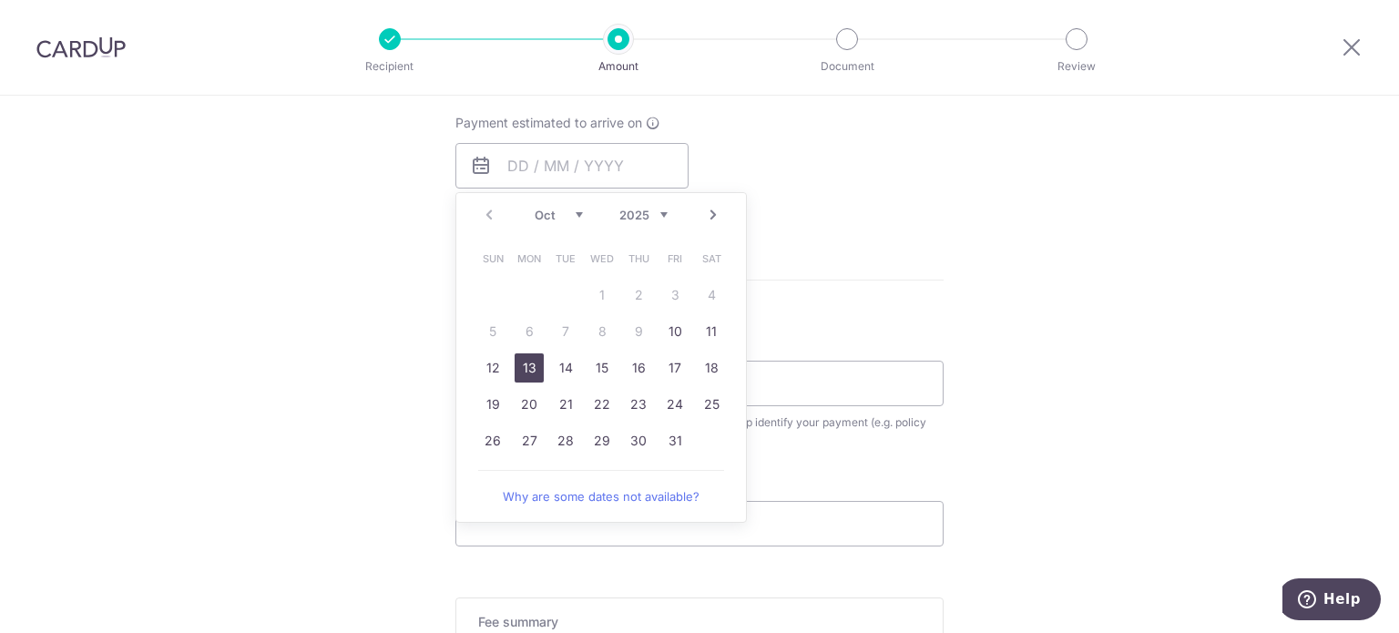
click at [518, 362] on link "13" at bounding box center [529, 367] width 29 height 29
type input "[DATE]"
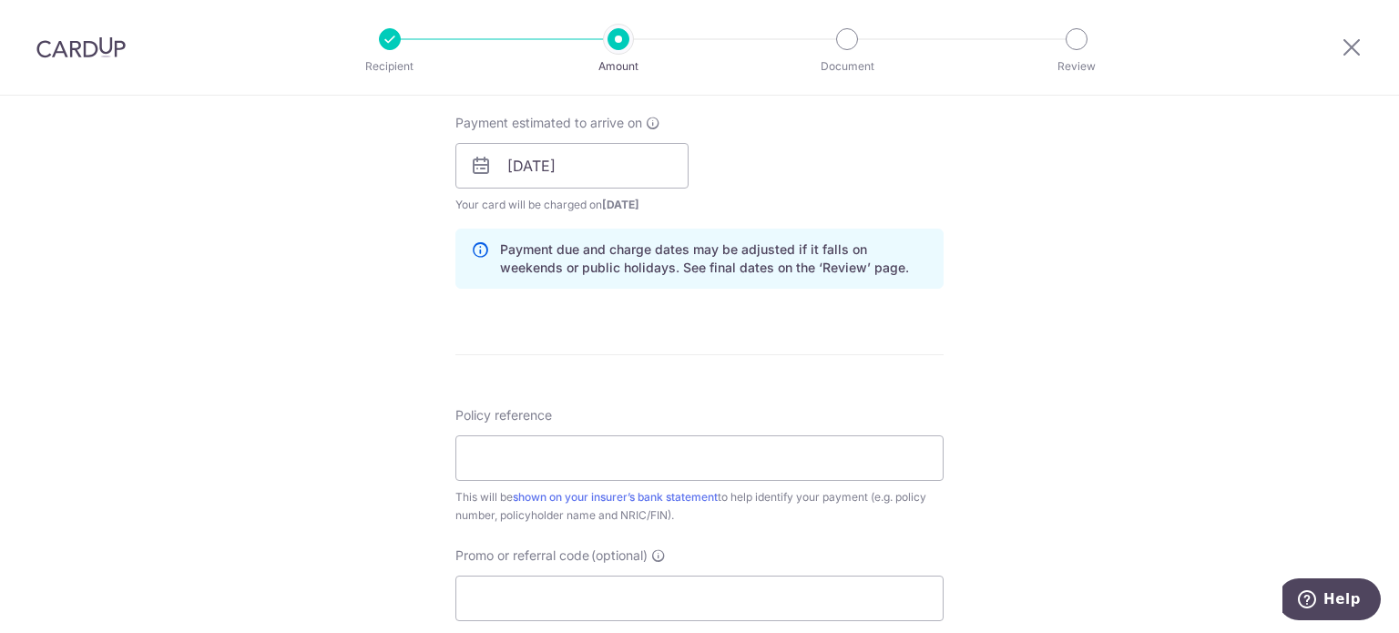
click at [1260, 303] on div "Tell us more about your payment Enter payment amount SGD 7,234.00 7234.00 Selec…" at bounding box center [699, 137] width 1399 height 1722
drag, startPoint x: 593, startPoint y: 454, endPoint x: 605, endPoint y: 454, distance: 11.8
click at [593, 454] on input "Policy reference" at bounding box center [699, 458] width 488 height 46
paste input "OFF225"
type input "OFF225"
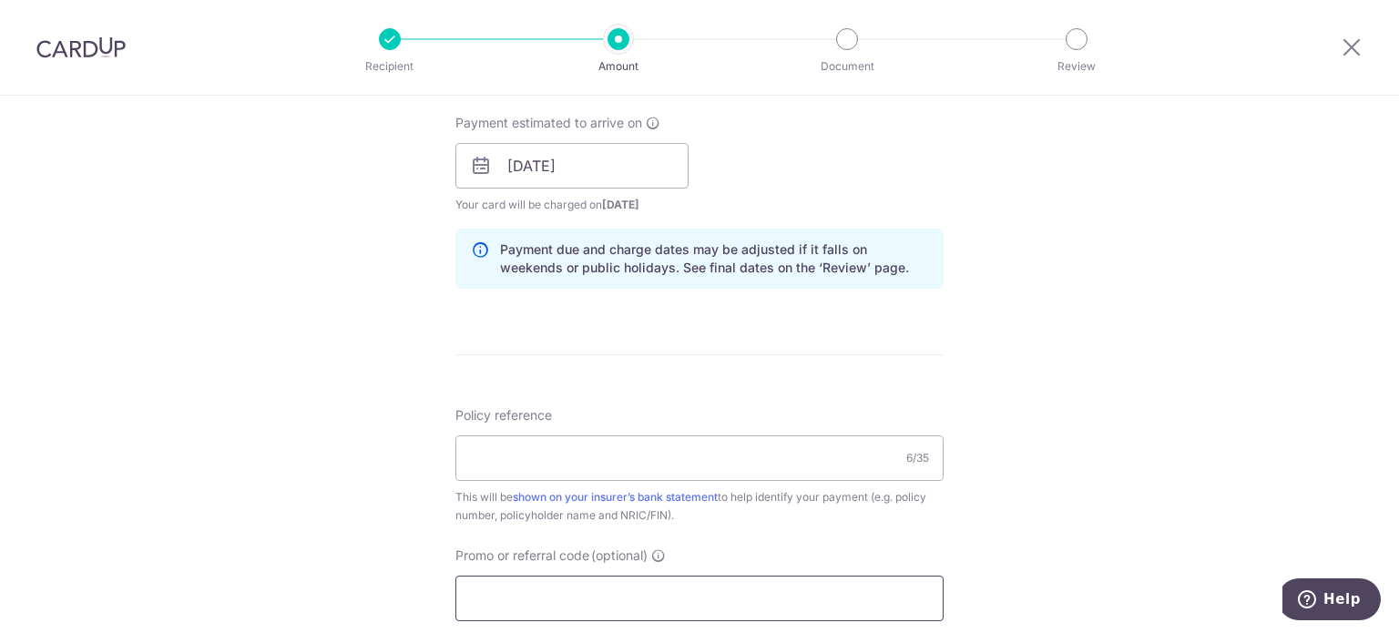
click at [543, 584] on input "Promo or referral code (optional)" at bounding box center [699, 599] width 488 height 46
paste input "OFF225"
type input "OFF225"
click at [553, 455] on input "Policy reference" at bounding box center [699, 458] width 488 height 46
type input "L545711870"
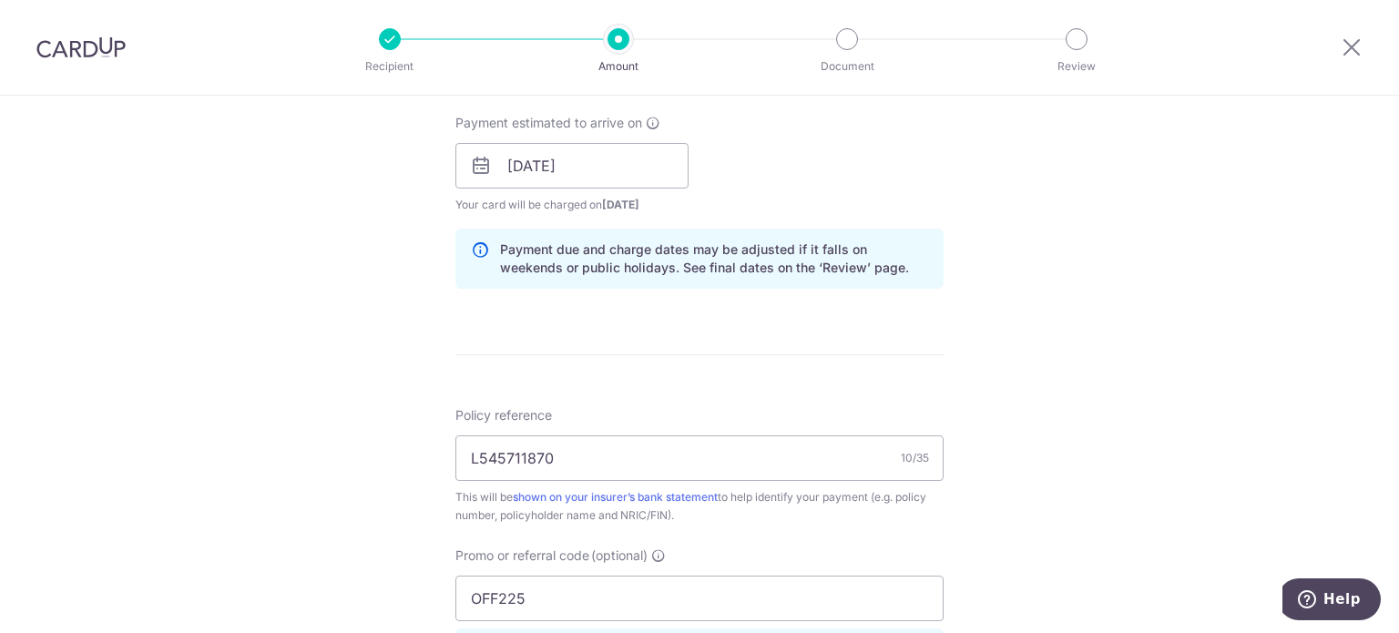
click at [1029, 433] on div "Tell us more about your payment Enter payment amount SGD 7,234.00 7234.00 Selec…" at bounding box center [699, 178] width 1399 height 1804
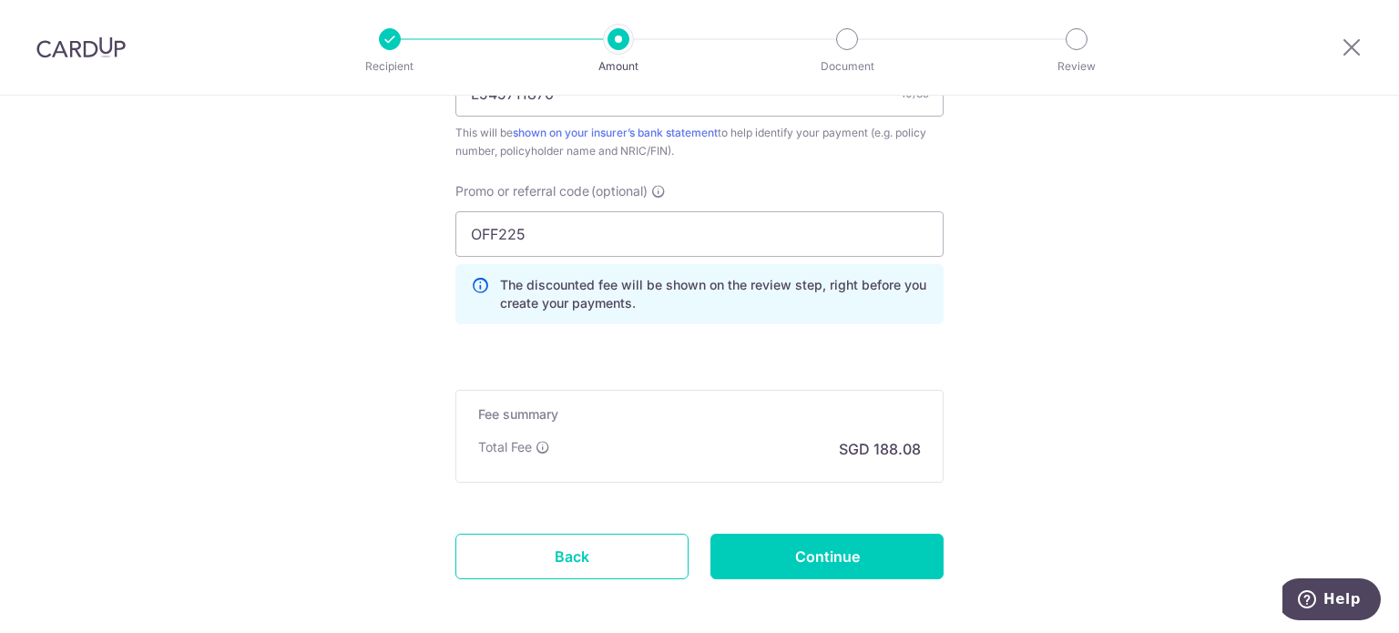
scroll to position [1264, 0]
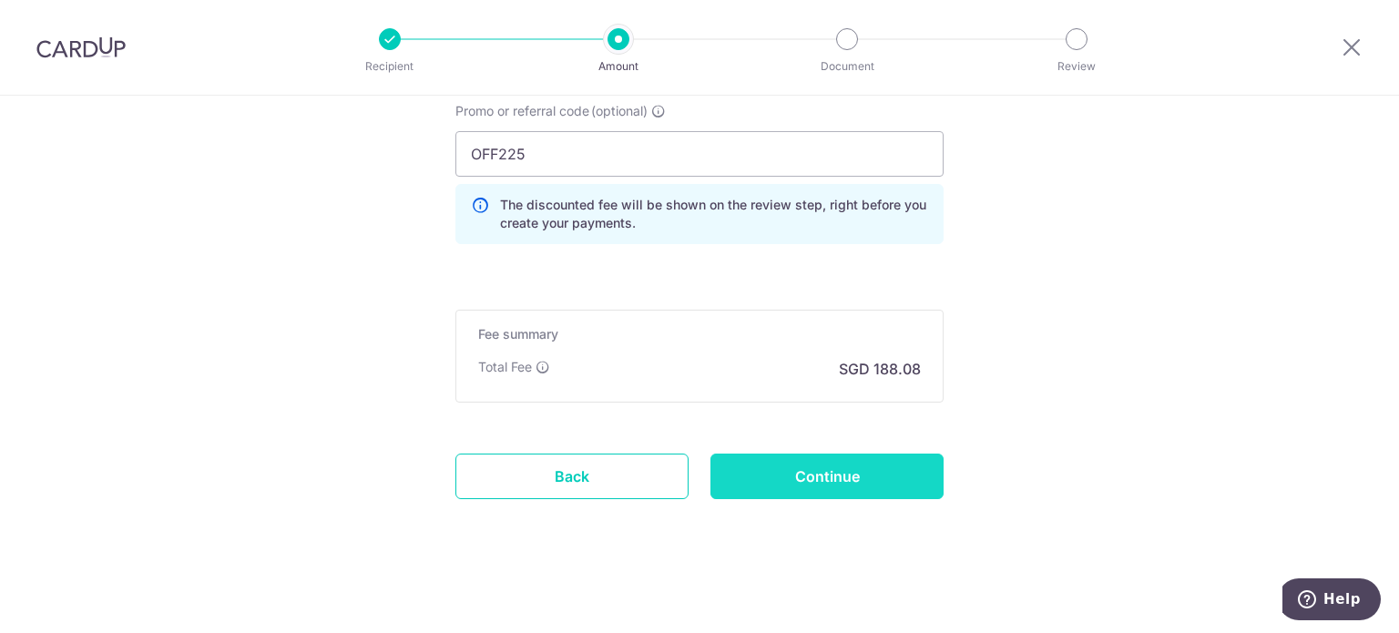
click at [867, 480] on input "Continue" at bounding box center [826, 477] width 233 height 46
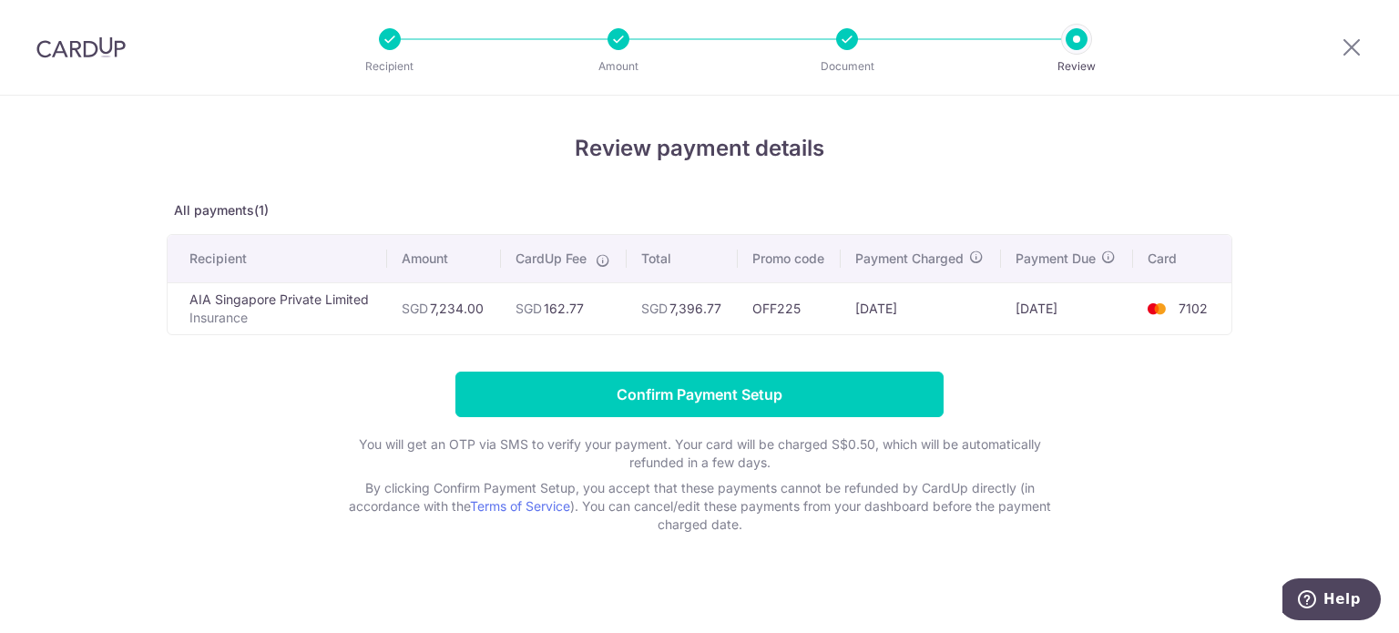
scroll to position [7, 0]
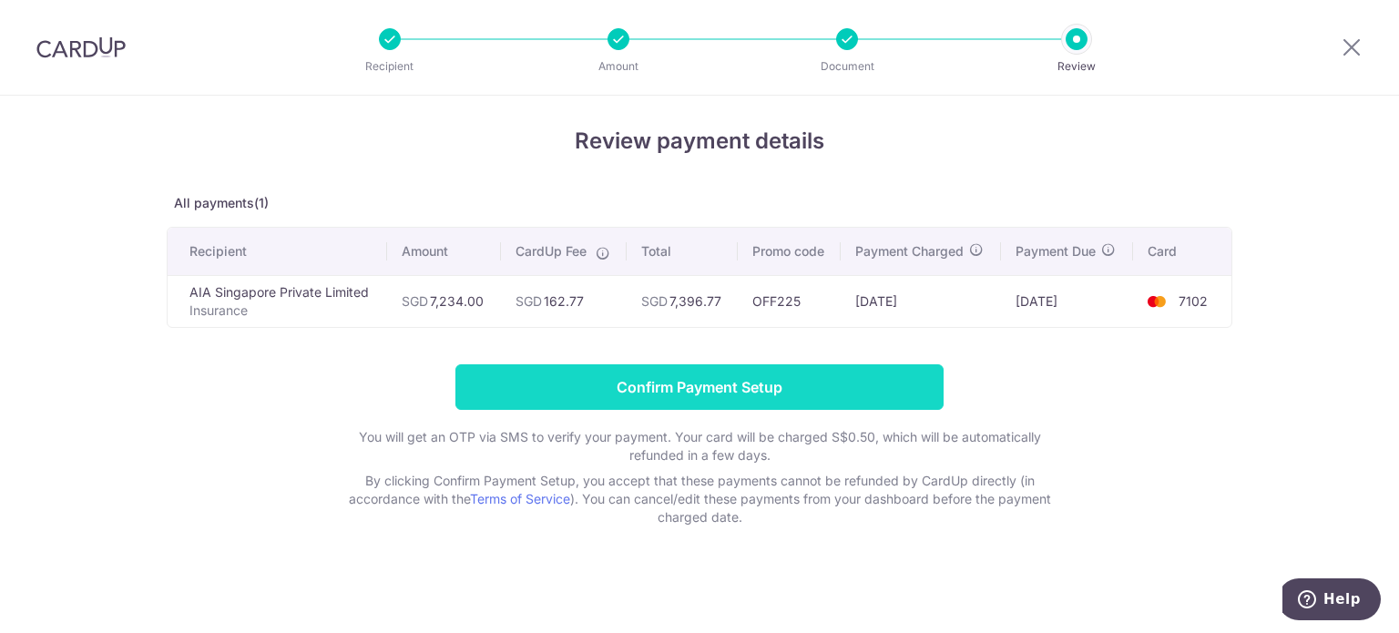
click at [801, 375] on input "Confirm Payment Setup" at bounding box center [699, 387] width 488 height 46
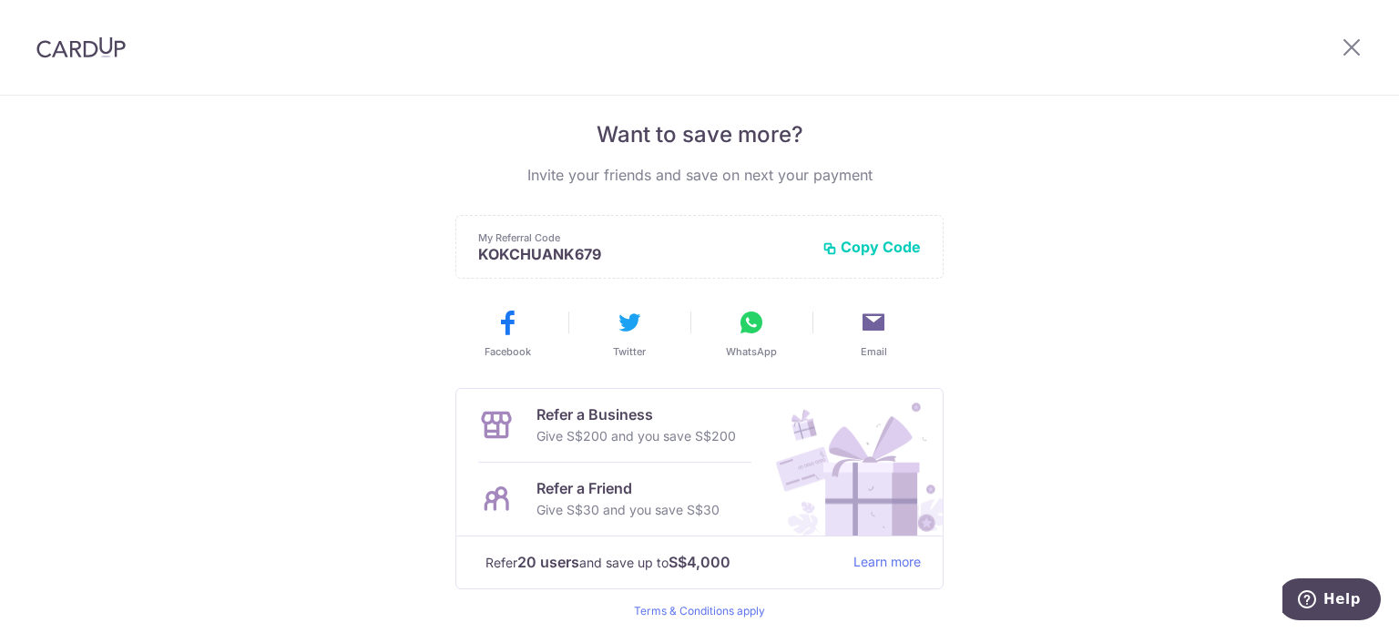
scroll to position [433, 0]
